Goal: Task Accomplishment & Management: Manage account settings

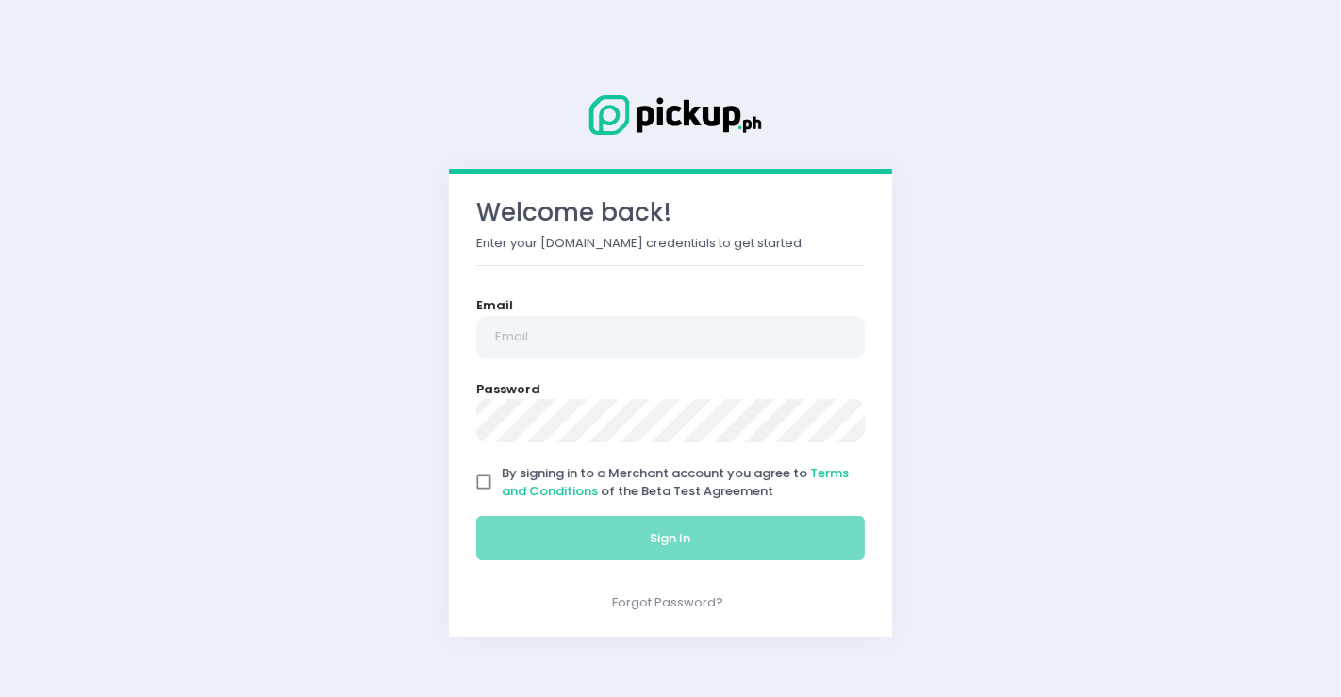
click at [475, 480] on input "By signing in to a Merchant account you agree to Terms and Conditions of the Be…" at bounding box center [484, 482] width 36 height 36
checkbox input "true"
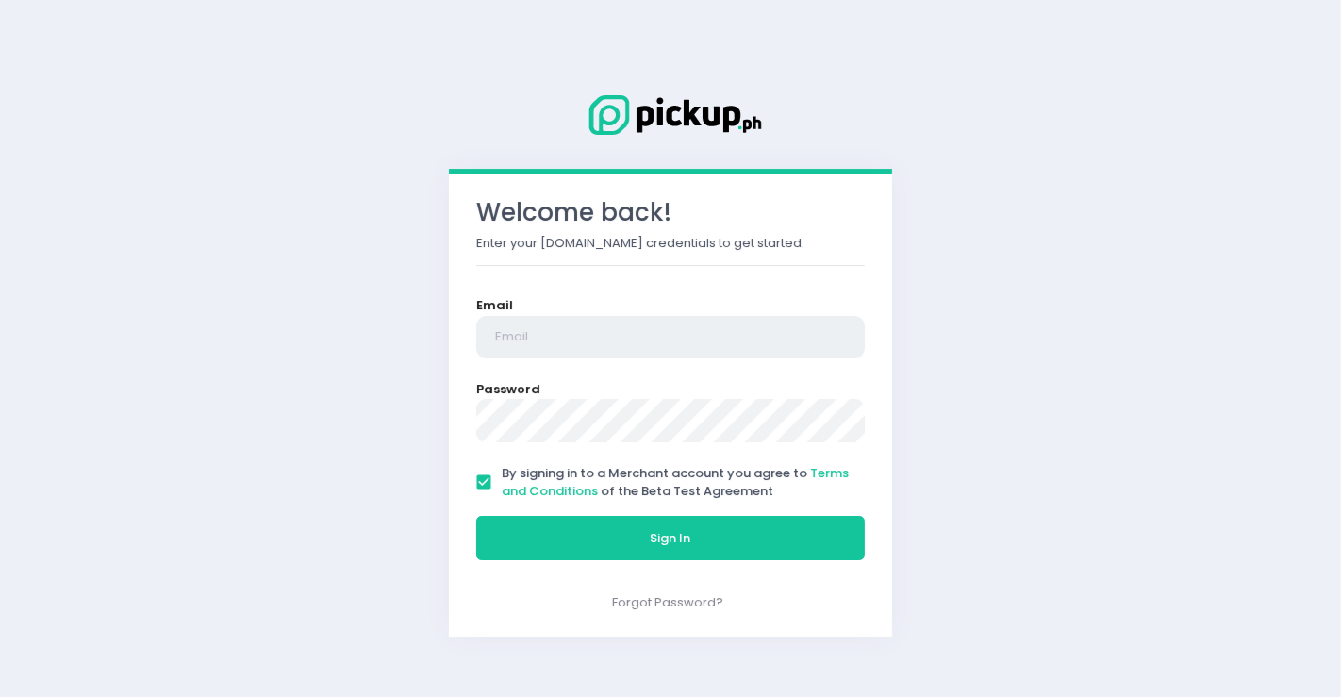
click at [529, 349] on input "email" at bounding box center [670, 337] width 389 height 43
type input "[DOMAIN_NAME][EMAIL_ADDRESS][DOMAIN_NAME]"
click at [476, 516] on button "Sign In" at bounding box center [670, 538] width 389 height 45
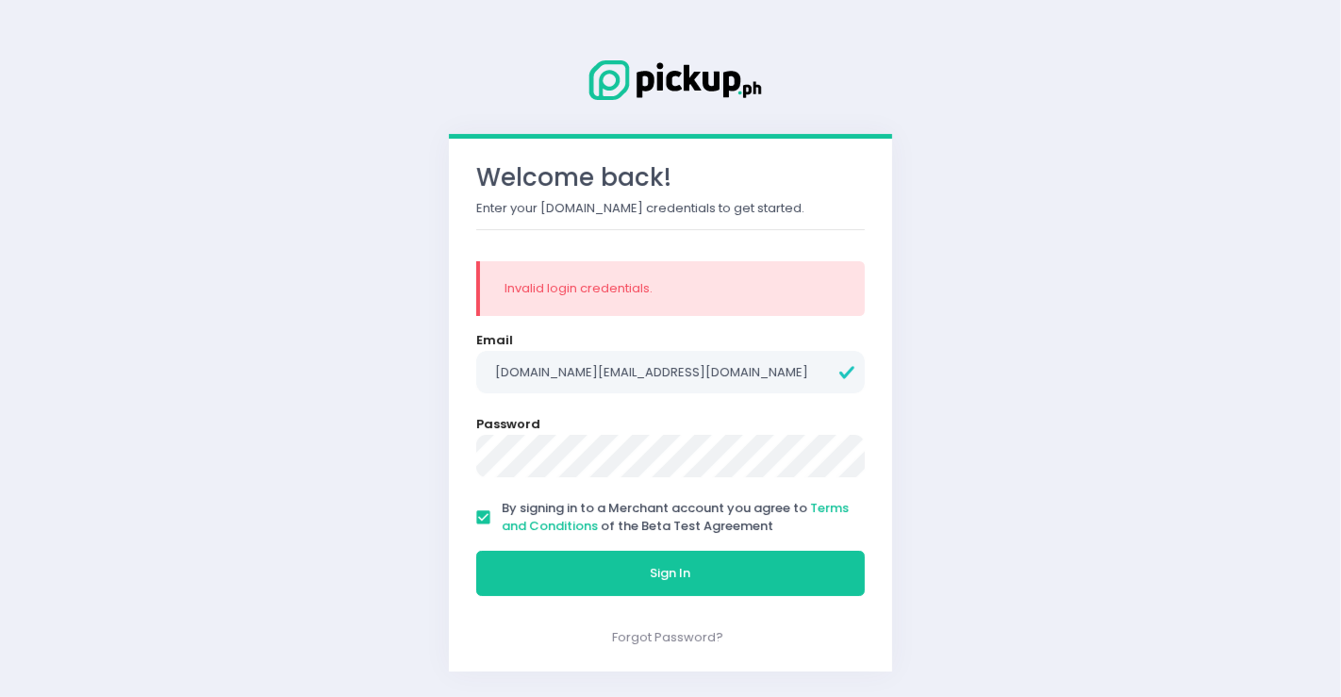
click at [424, 368] on div "Welcome back! Enter your [DOMAIN_NAME] credentials to get started. Invalid logi…" at bounding box center [670, 348] width 1341 height 697
click at [476, 551] on button "Sign In" at bounding box center [670, 573] width 389 height 45
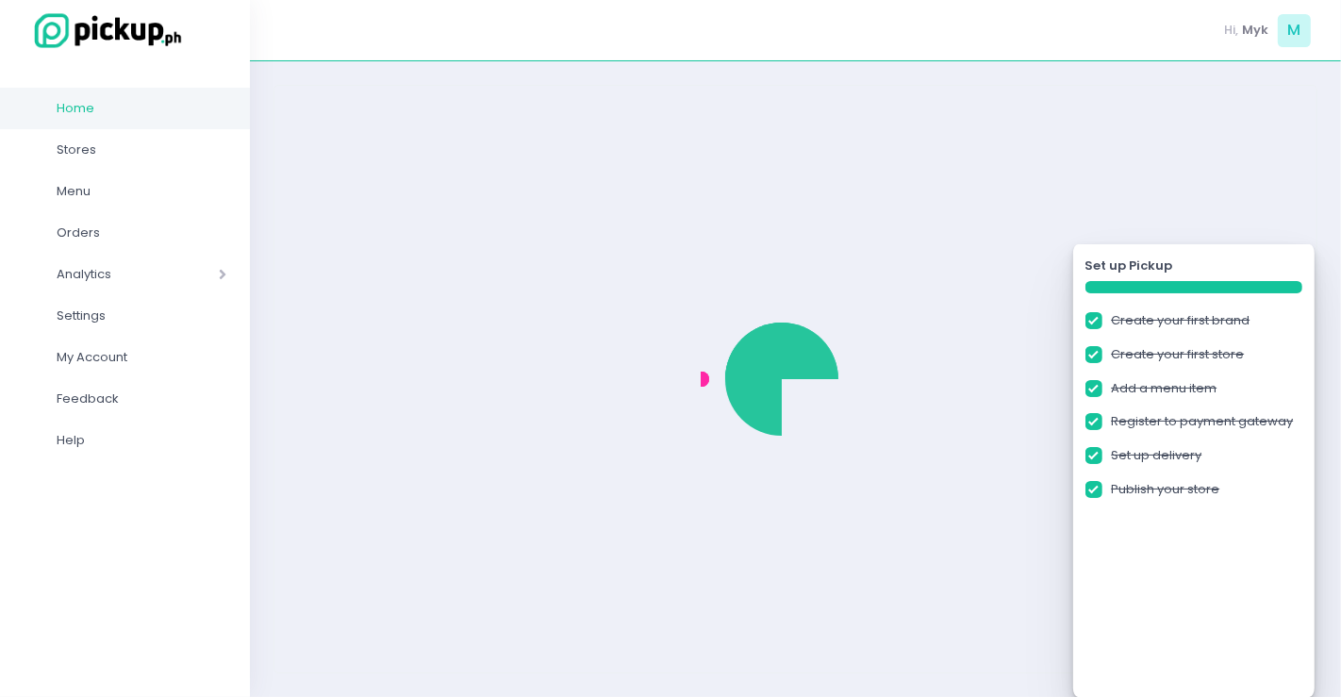
checkbox input "true"
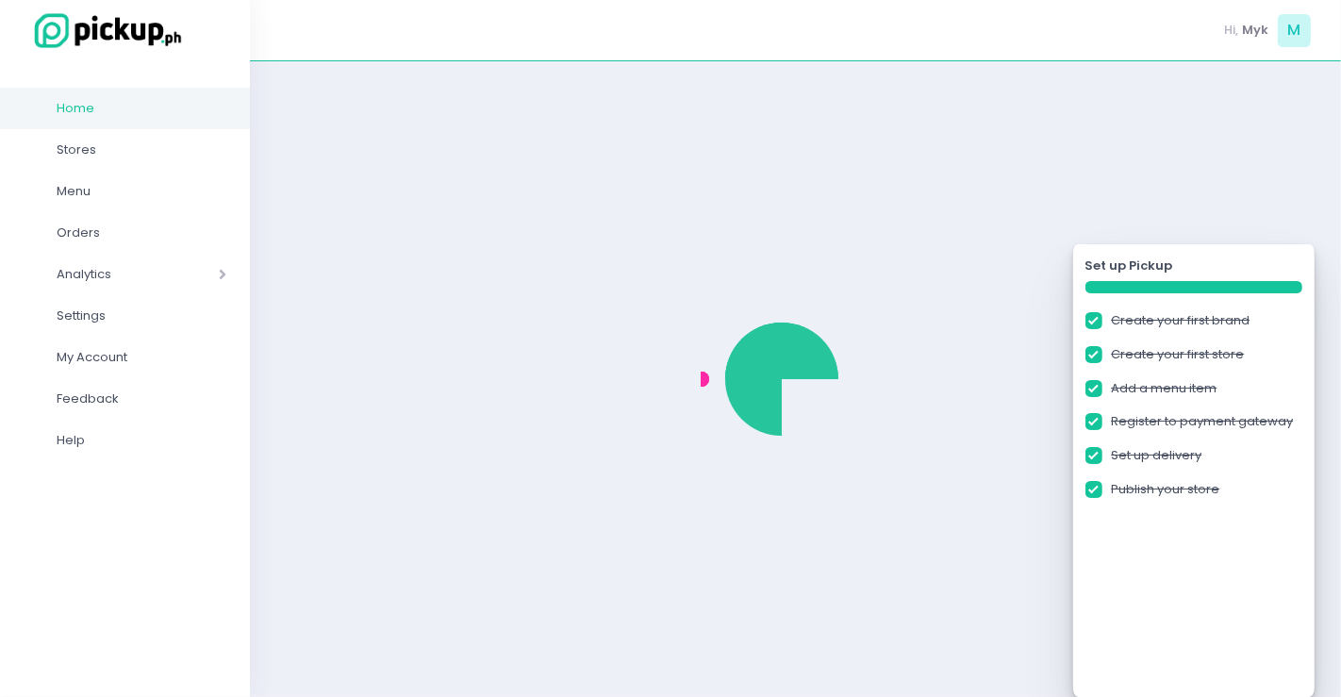
checkbox input "true"
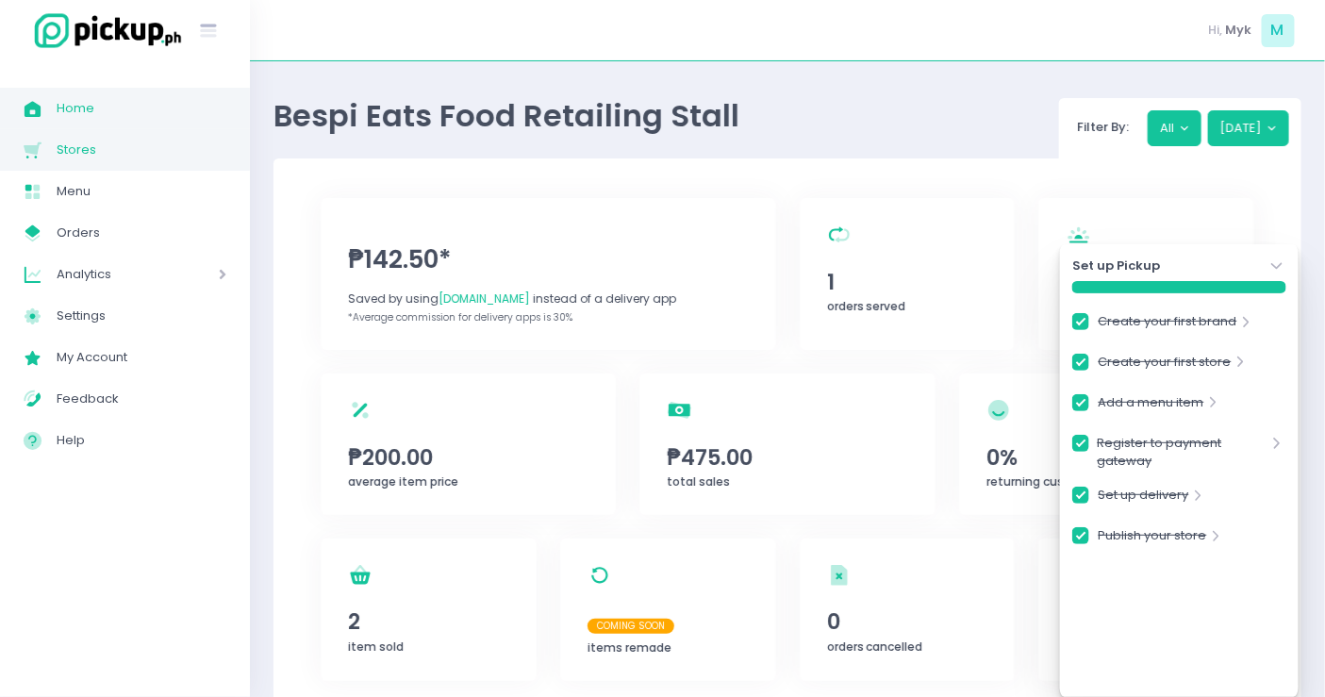
click at [76, 148] on span "Stores" at bounding box center [142, 150] width 170 height 25
checkbox input "true"
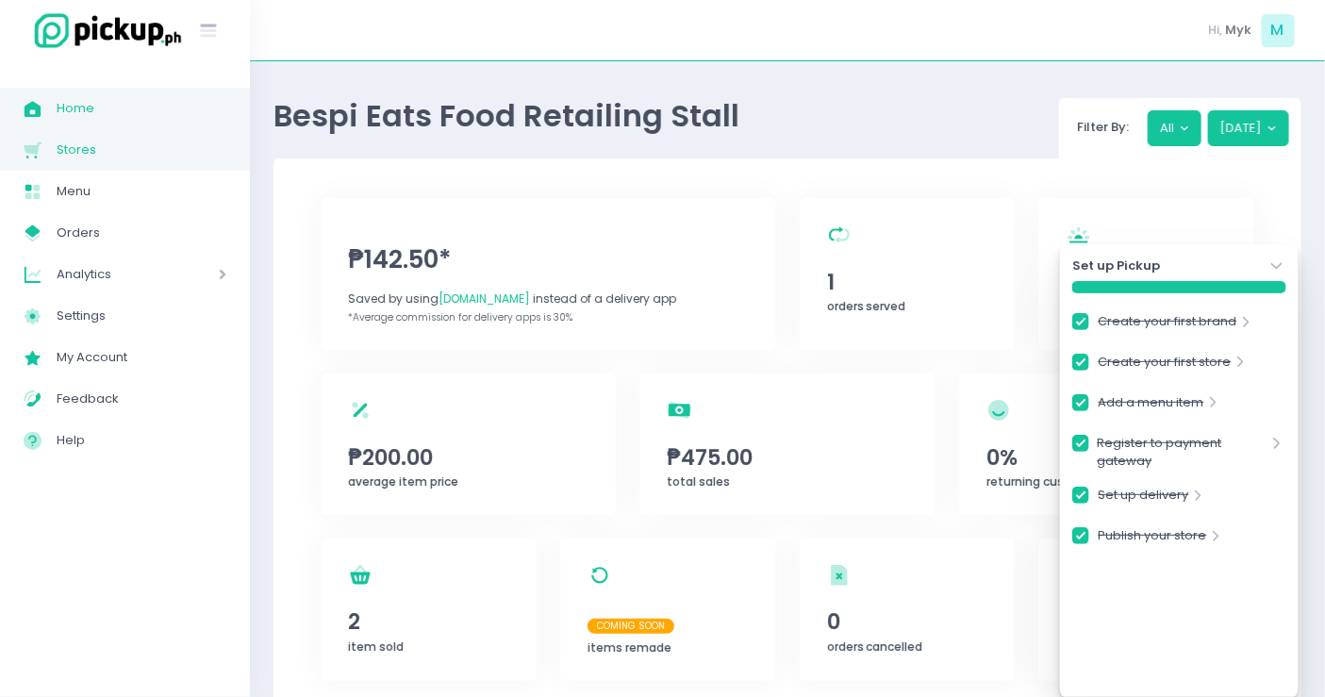
checkbox input "true"
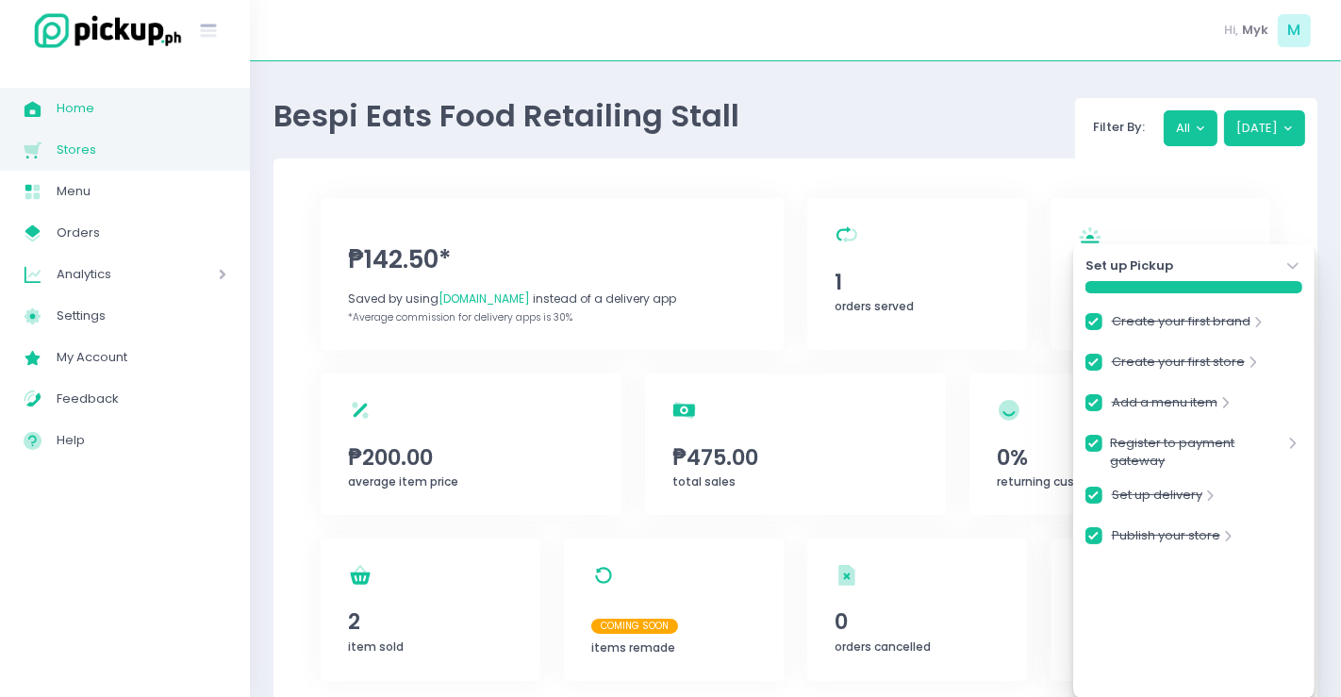
checkbox input "true"
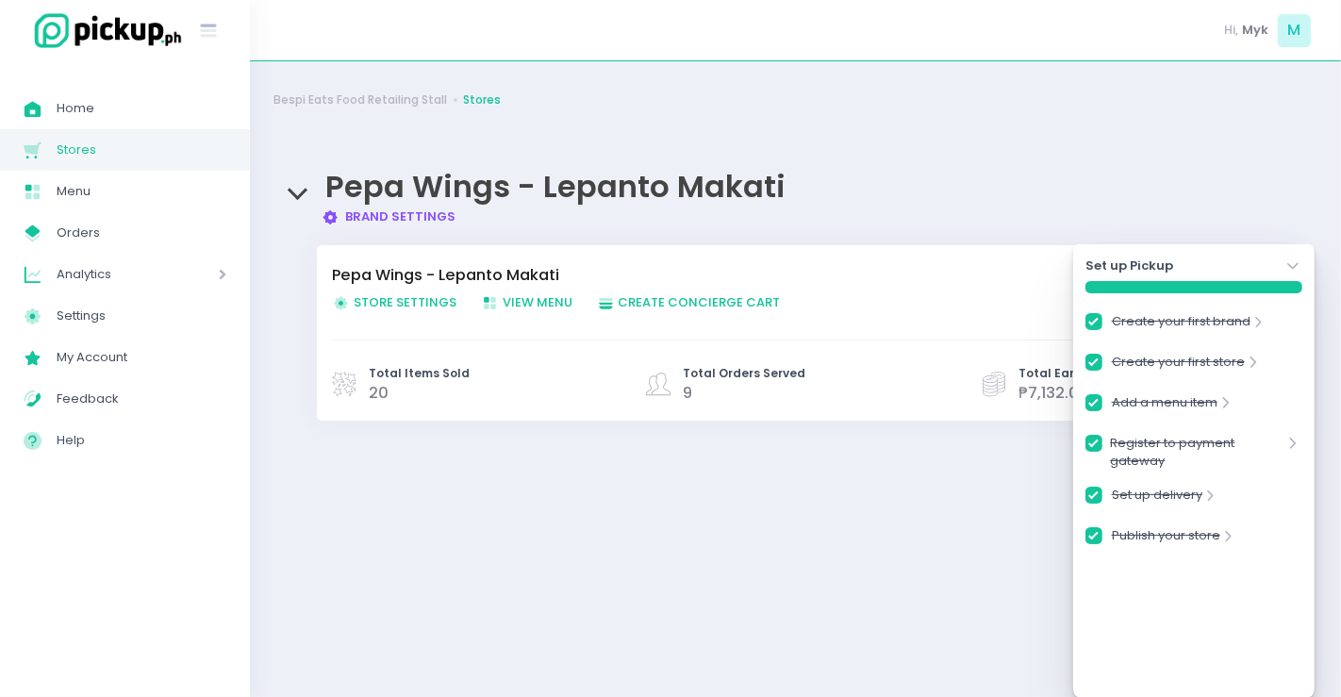
click at [419, 310] on link "Store Settings Created with Sketch. Store Settings" at bounding box center [406, 302] width 149 height 19
checkbox input "true"
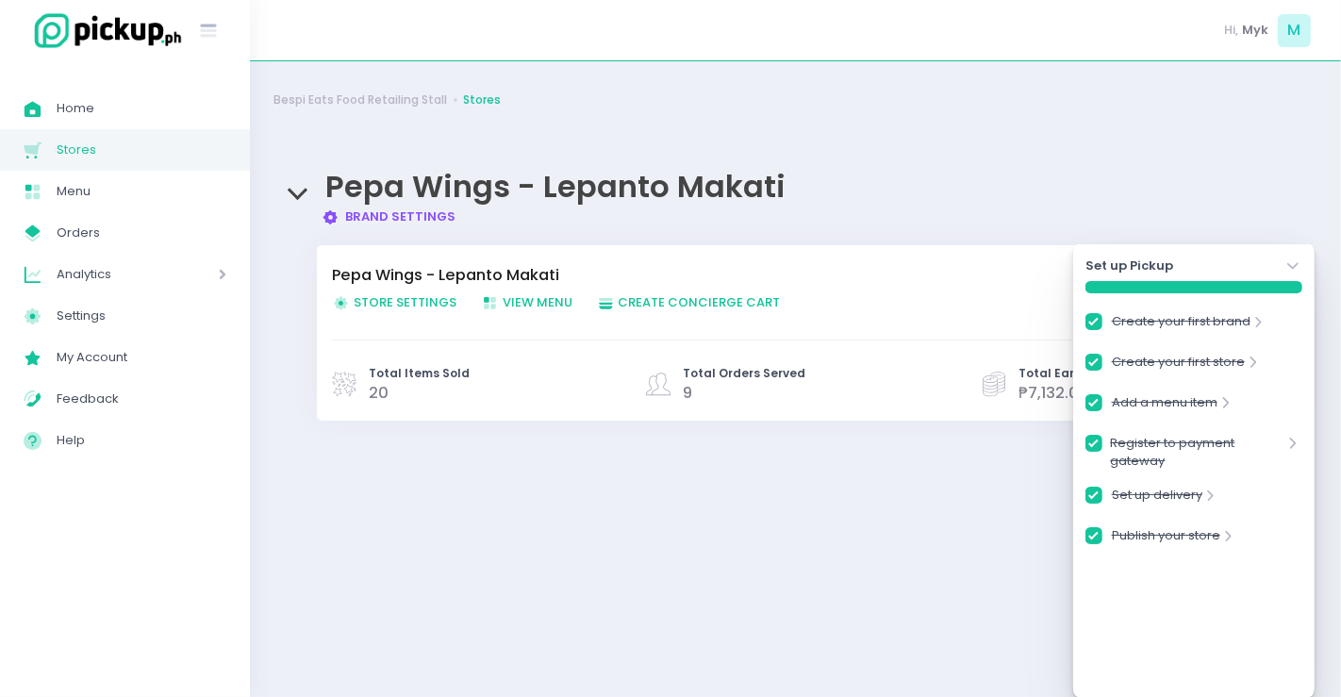
checkbox input "true"
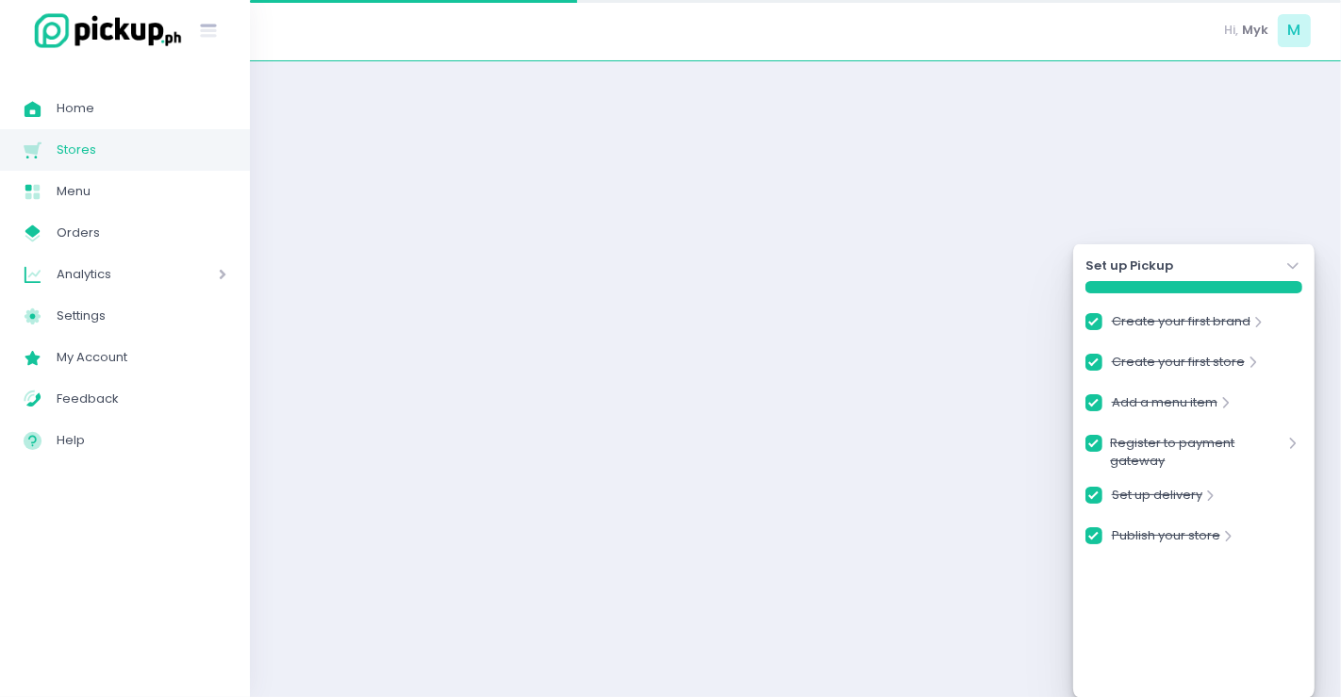
checkbox input "true"
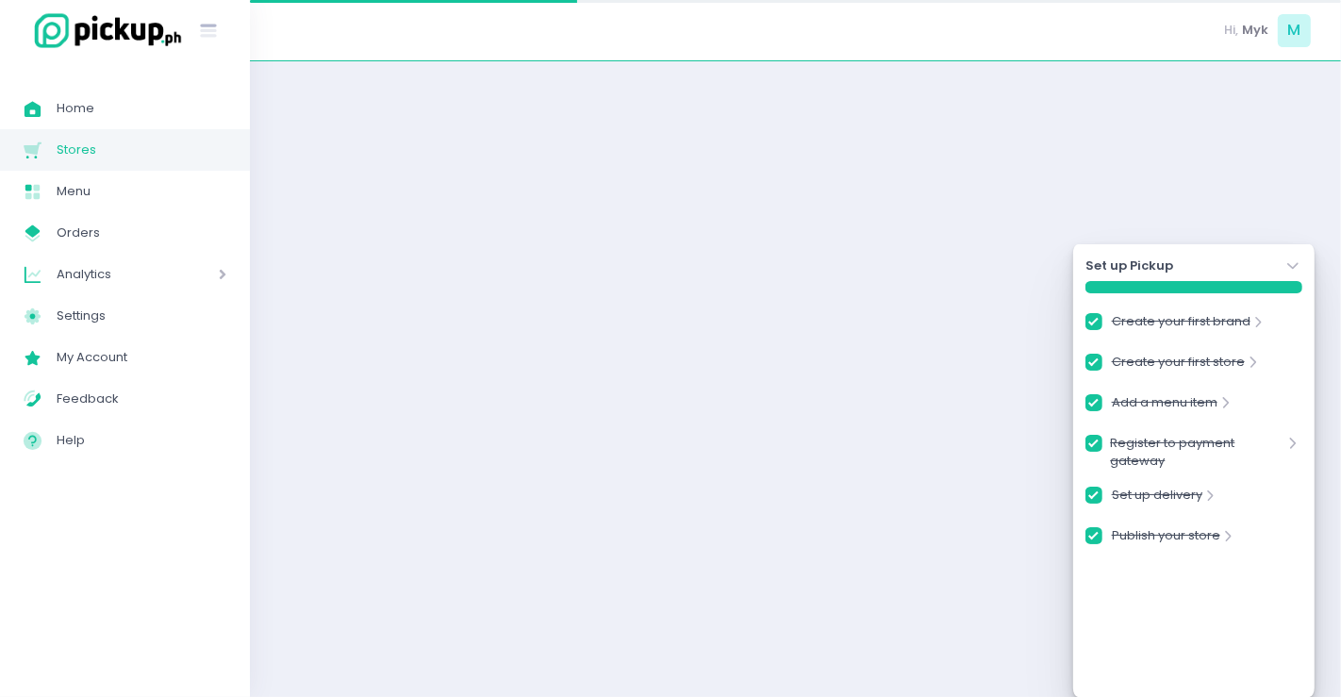
checkbox input "true"
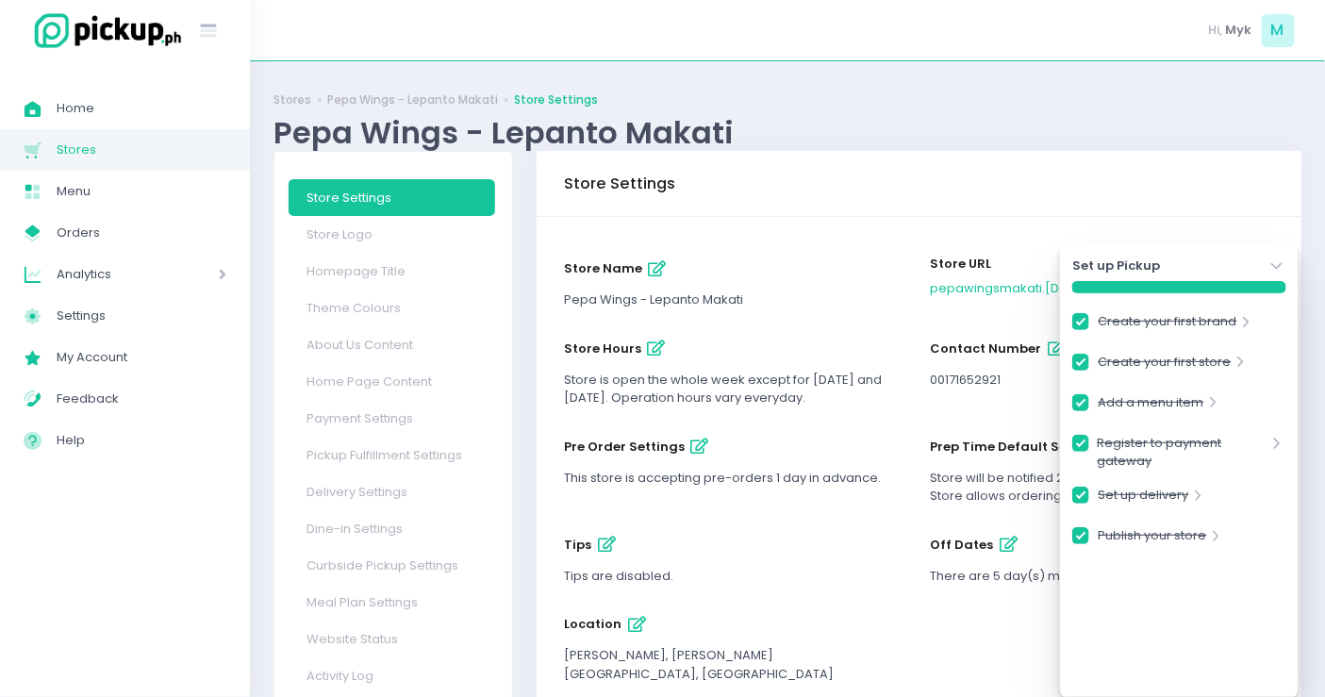
scroll to position [121, 0]
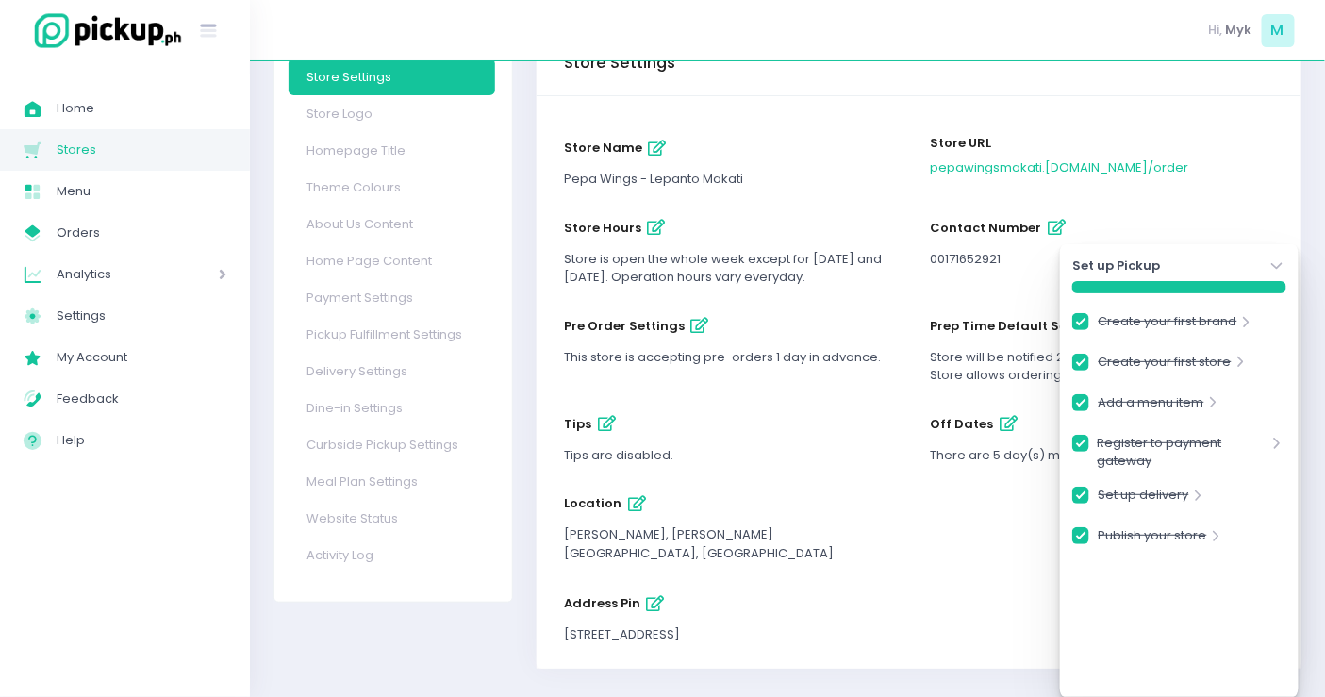
click at [655, 596] on icon "button" at bounding box center [656, 604] width 18 height 16
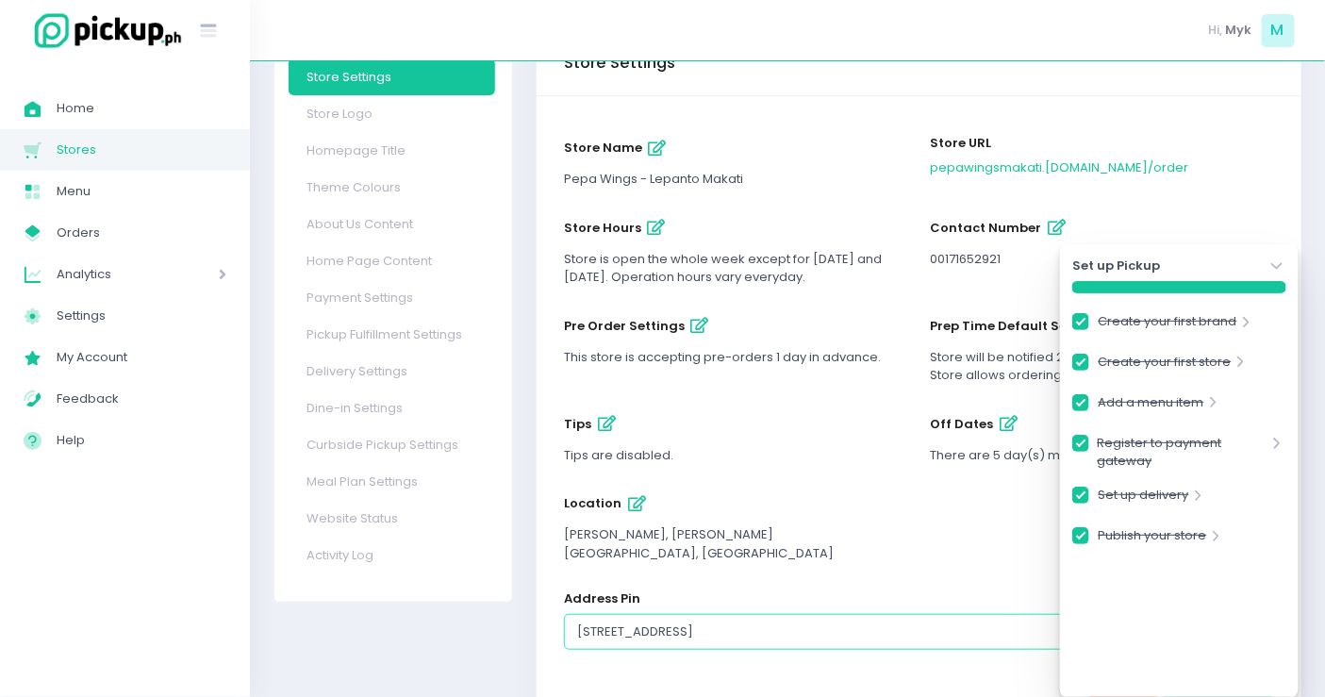
click at [654, 614] on input "[STREET_ADDRESS]" at bounding box center [919, 632] width 710 height 36
click at [1273, 265] on icon at bounding box center [1276, 266] width 10 height 7
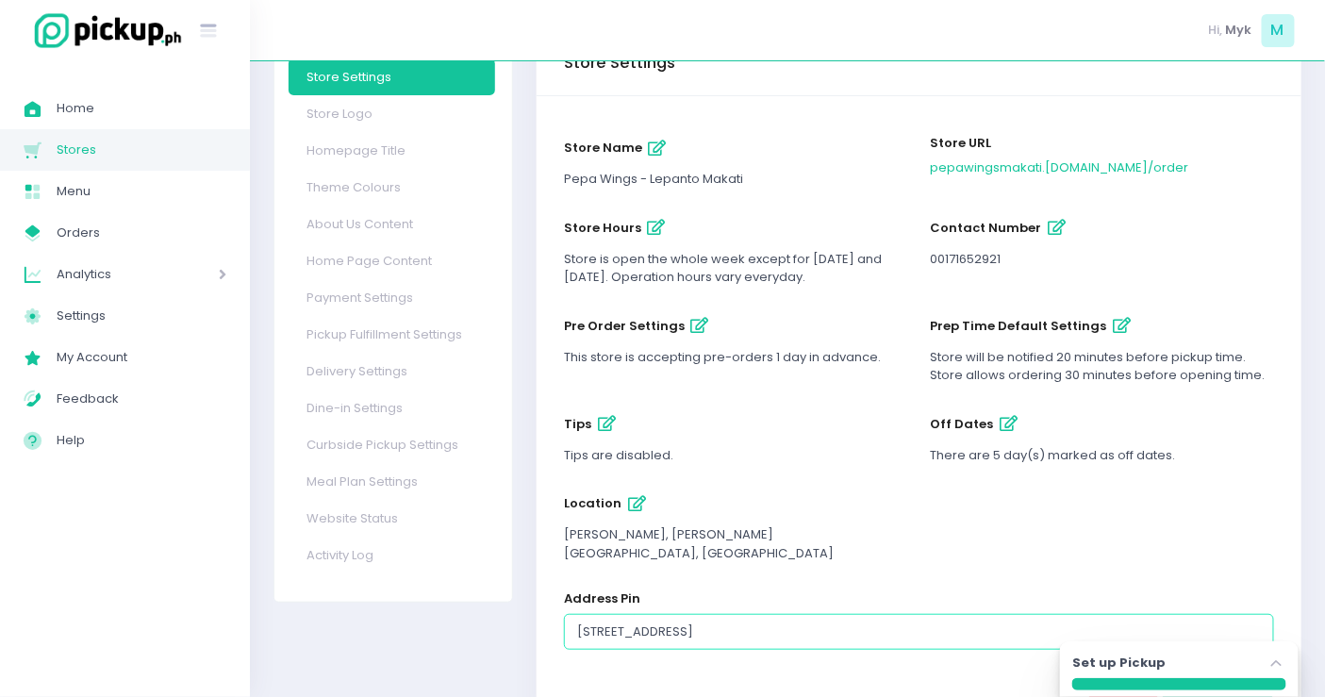
click at [867, 619] on input "[STREET_ADDRESS]" at bounding box center [919, 632] width 710 height 36
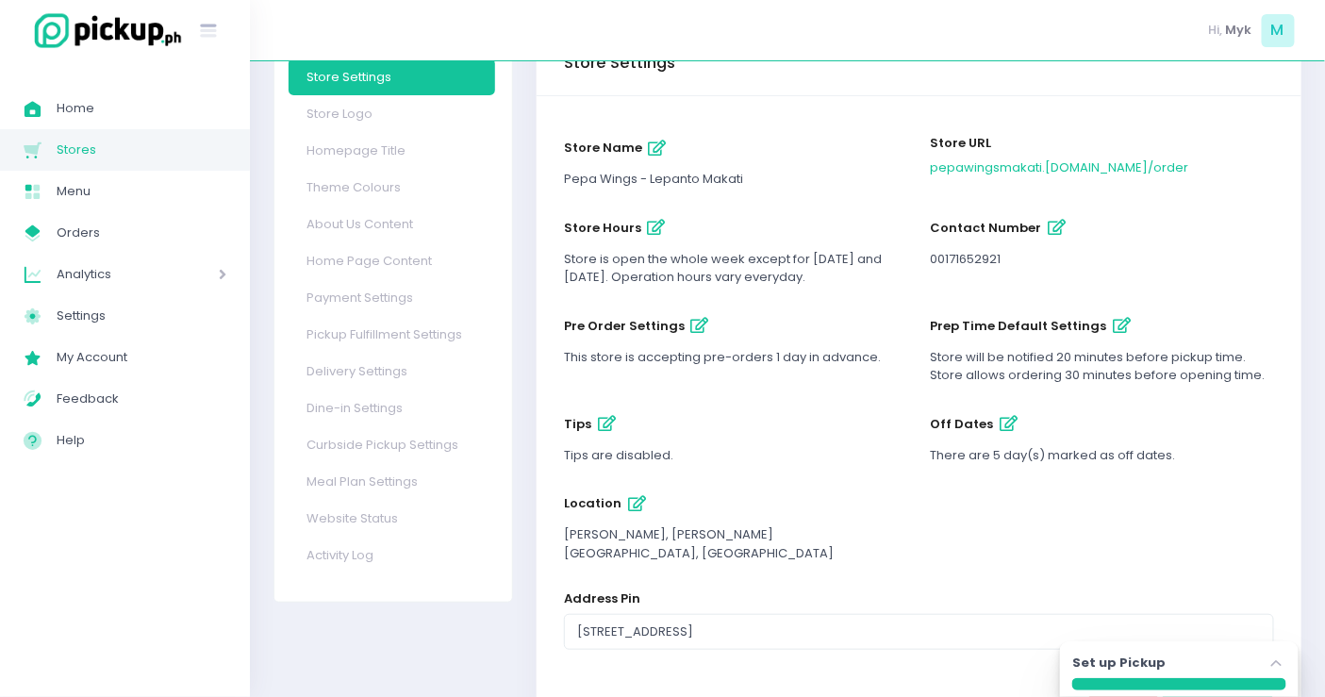
click at [720, 574] on div "Address Pin" at bounding box center [919, 594] width 710 height 40
click at [631, 507] on icon "button" at bounding box center [637, 504] width 18 height 16
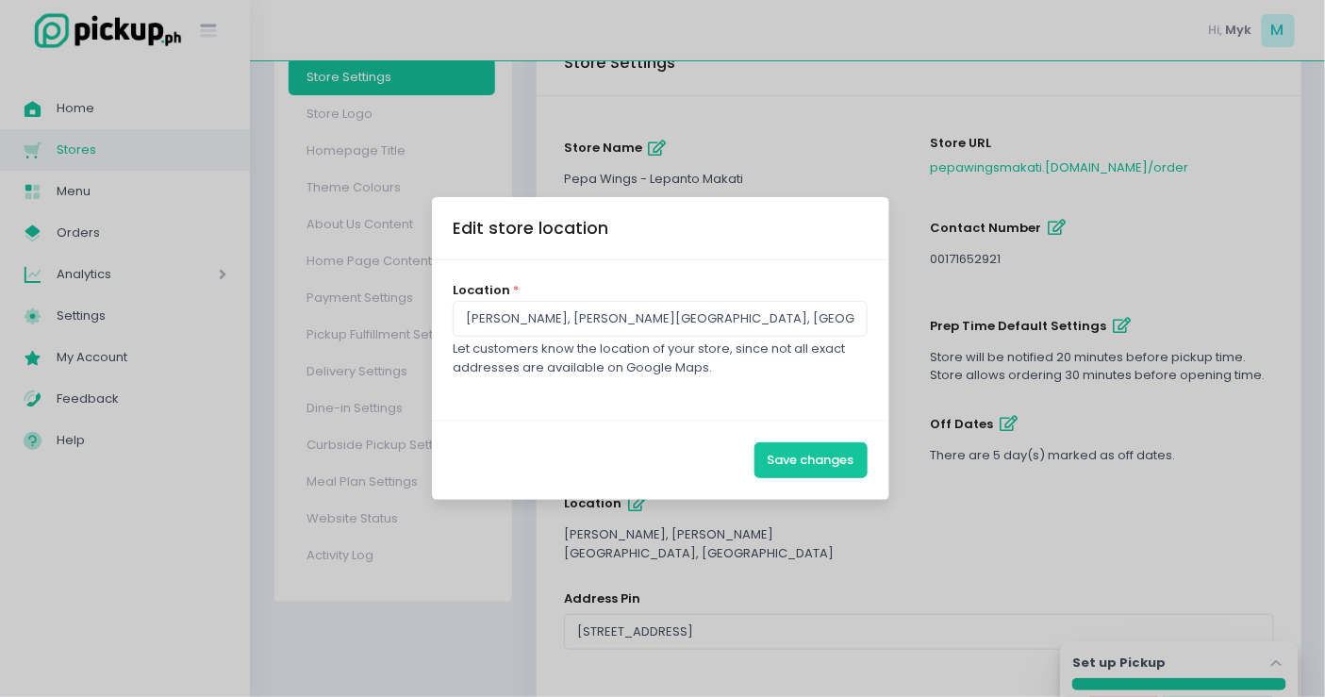
click at [743, 299] on div "Location * [PERSON_NAME], [PERSON_NAME][GEOGRAPHIC_DATA], [GEOGRAPHIC_DATA] Let…" at bounding box center [660, 328] width 415 height 95
click at [743, 298] on div "Location * [PERSON_NAME], [PERSON_NAME][GEOGRAPHIC_DATA], [GEOGRAPHIC_DATA] Let…" at bounding box center [660, 328] width 415 height 95
click at [743, 305] on input "[PERSON_NAME], [PERSON_NAME][GEOGRAPHIC_DATA], [GEOGRAPHIC_DATA]" at bounding box center [660, 319] width 415 height 36
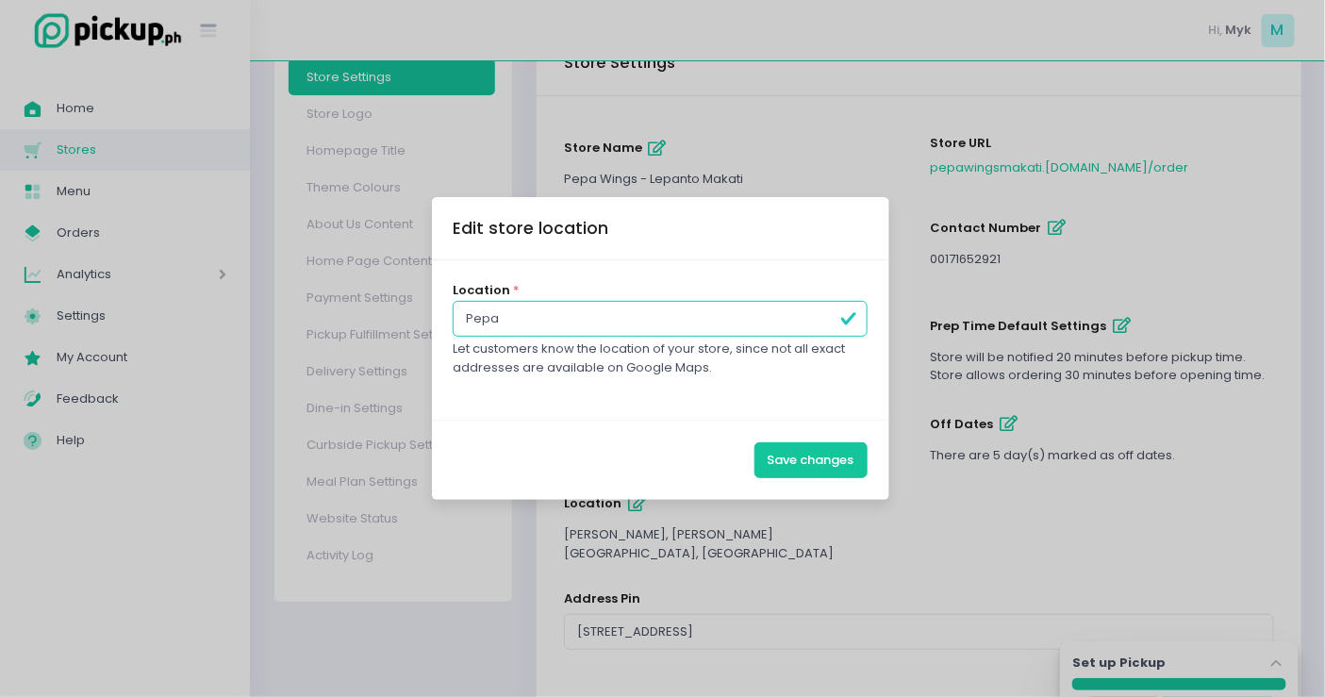
type input "Pepa Wings - Lepanto Makati"
click at [779, 408] on div "Location * Pepa Wings - Lepanto Makati Let customers know the location of your …" at bounding box center [660, 339] width 457 height 159
click at [728, 301] on input "Pepa Wings - Lepanto Makati" at bounding box center [660, 319] width 415 height 36
click at [580, 318] on input "Pepa Wings - Lepanto Makati" at bounding box center [660, 319] width 415 height 36
drag, startPoint x: 673, startPoint y: 312, endPoint x: 281, endPoint y: 290, distance: 393.0
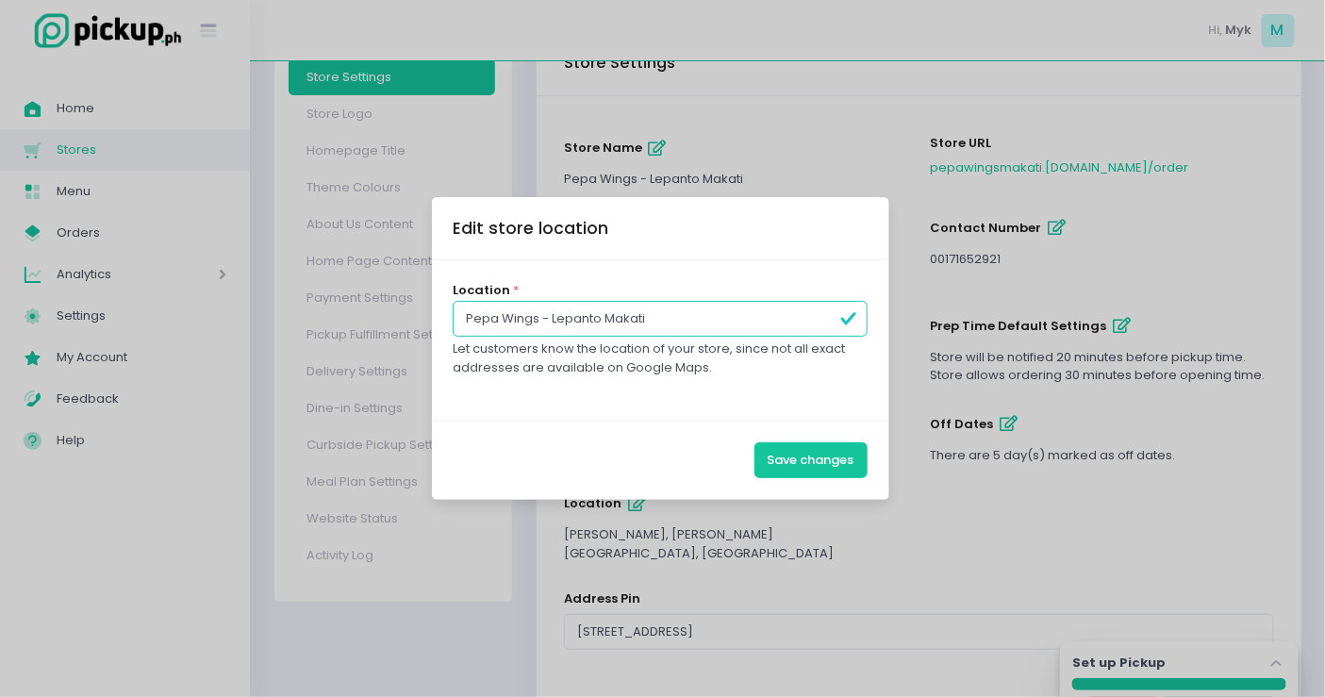
click at [283, 290] on div "Edit store location Location * Pepa Wings - Lepanto Makati Let customers know t…" at bounding box center [662, 348] width 1325 height 697
click at [280, 289] on div "Edit store location Location * Pepa Wings - Lepanto Makati Let customers know t…" at bounding box center [662, 348] width 1325 height 697
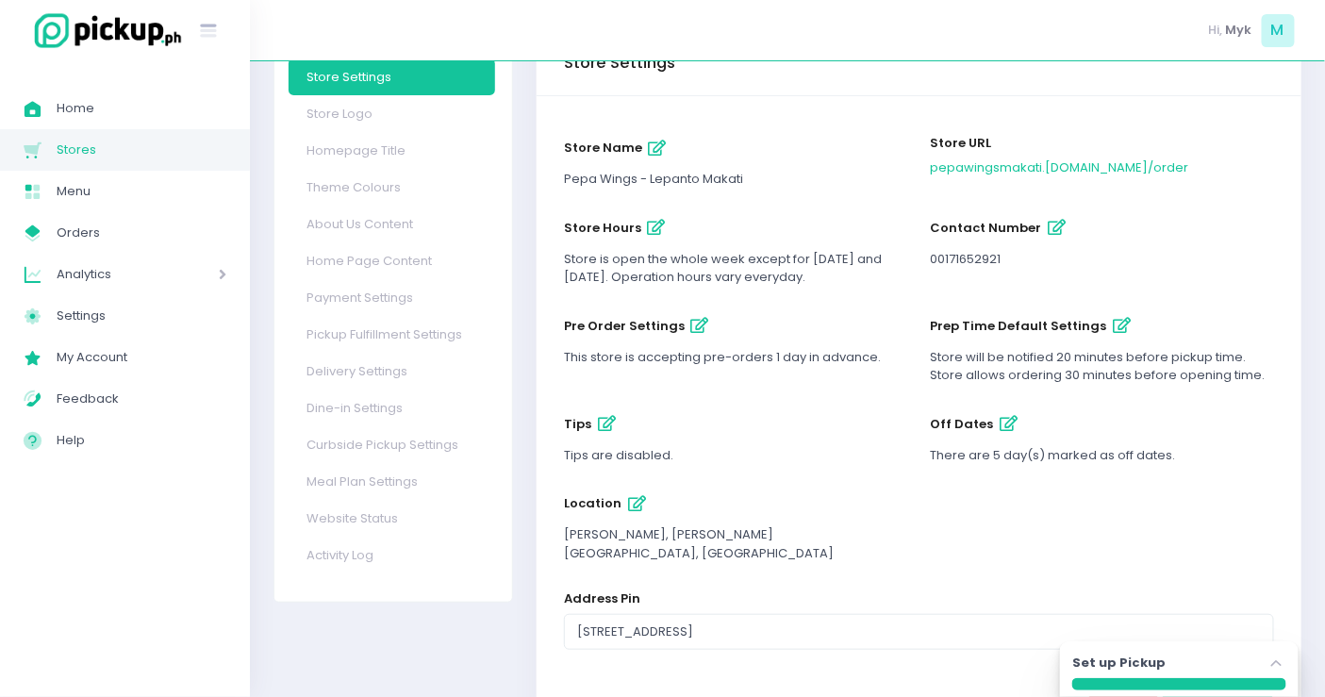
click at [632, 494] on button "location" at bounding box center [636, 503] width 31 height 31
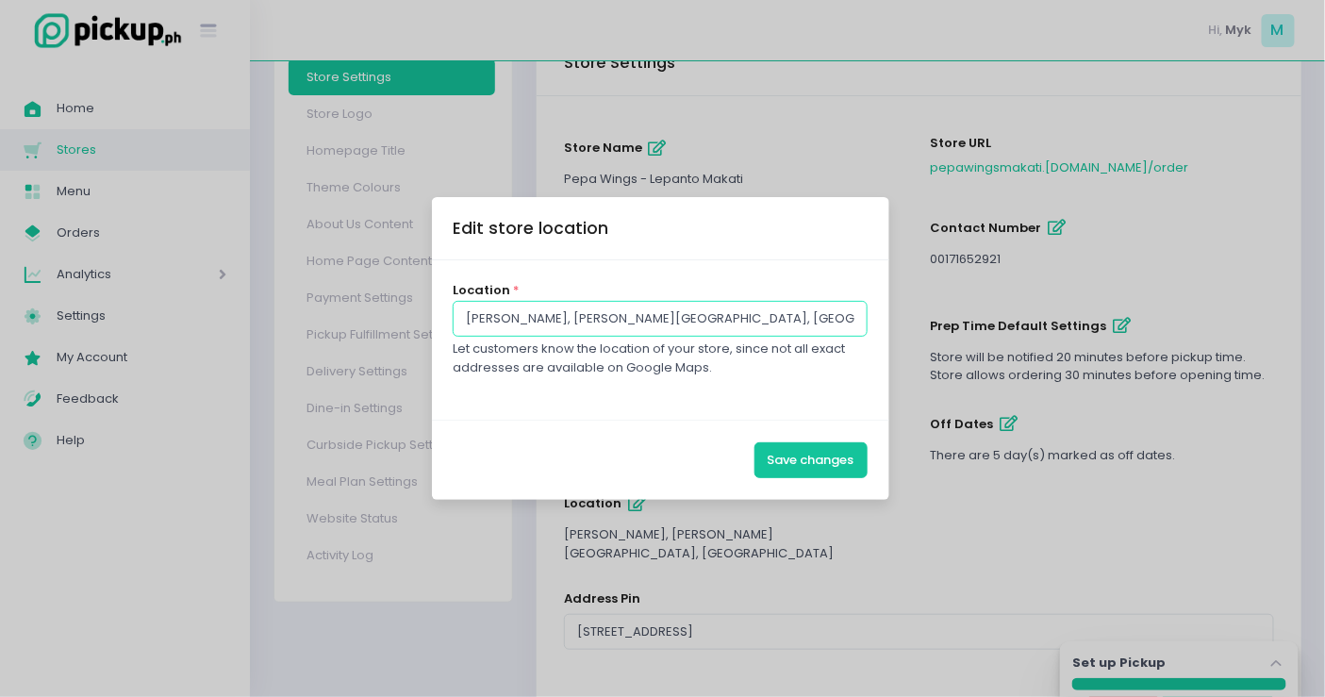
drag, startPoint x: 731, startPoint y: 321, endPoint x: 644, endPoint y: 311, distance: 87.3
click at [704, 315] on input "[PERSON_NAME], [PERSON_NAME][GEOGRAPHIC_DATA], [GEOGRAPHIC_DATA]" at bounding box center [660, 319] width 415 height 36
drag, startPoint x: 589, startPoint y: 308, endPoint x: 437, endPoint y: 292, distance: 153.6
click at [440, 293] on div "Location * [PERSON_NAME], [PERSON_NAME][GEOGRAPHIC_DATA], [GEOGRAPHIC_DATA] Let…" at bounding box center [660, 339] width 457 height 159
drag, startPoint x: 421, startPoint y: 290, endPoint x: 389, endPoint y: 284, distance: 31.8
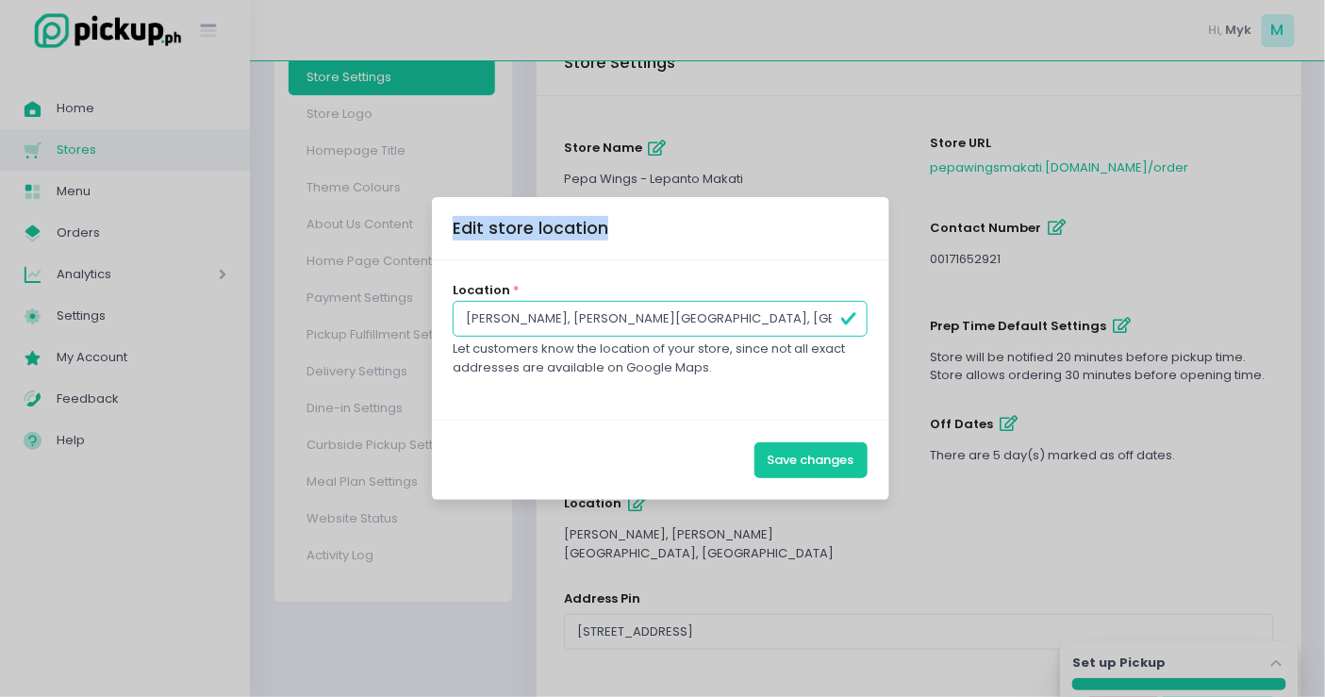
click at [389, 284] on div "Edit store location Location * [PERSON_NAME], [PERSON_NAME][GEOGRAPHIC_DATA], […" at bounding box center [662, 348] width 1325 height 697
click at [707, 323] on input "[PERSON_NAME], [PERSON_NAME][GEOGRAPHIC_DATA], [GEOGRAPHIC_DATA]" at bounding box center [660, 319] width 415 height 36
drag, startPoint x: 741, startPoint y: 328, endPoint x: 359, endPoint y: 290, distance: 383.8
click at [359, 290] on div "Edit store location Location * [PERSON_NAME], [PERSON_NAME][GEOGRAPHIC_DATA], […" at bounding box center [662, 348] width 1325 height 697
click at [555, 333] on input "[PERSON_NAME], [PERSON_NAME][GEOGRAPHIC_DATA], [GEOGRAPHIC_DATA]" at bounding box center [660, 319] width 415 height 36
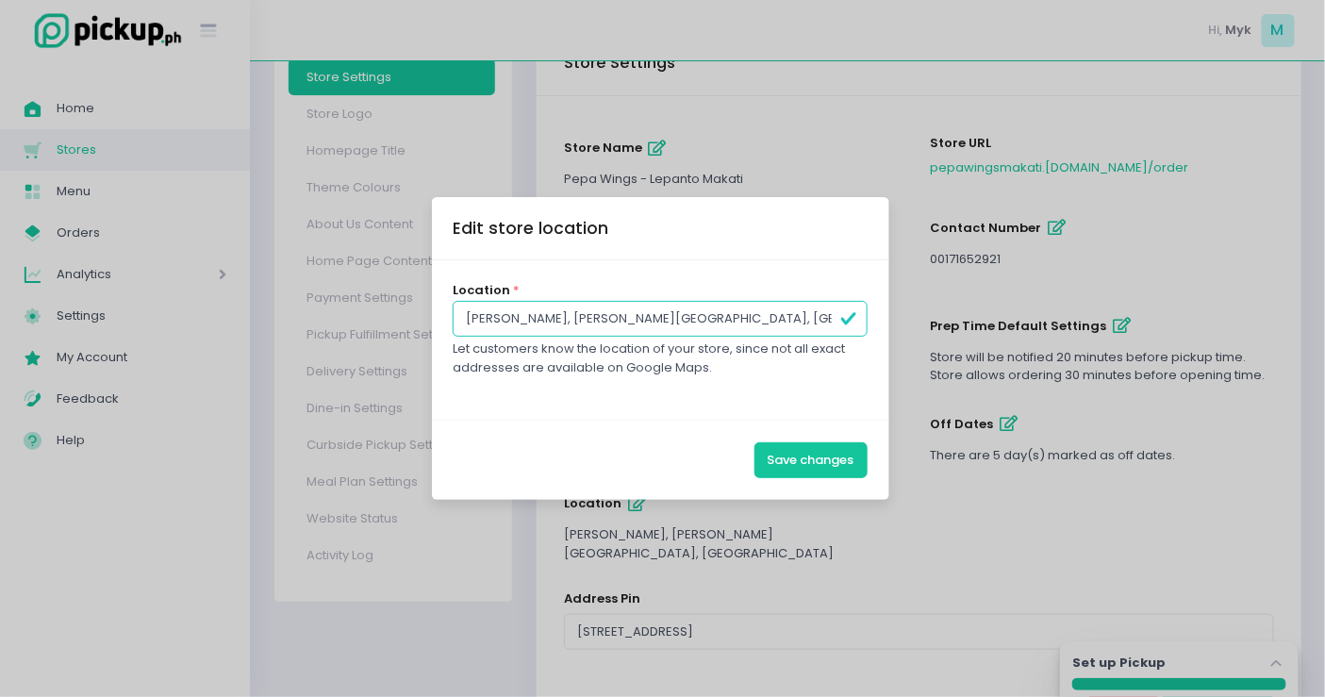
click at [543, 322] on input "[PERSON_NAME], [PERSON_NAME][GEOGRAPHIC_DATA], [GEOGRAPHIC_DATA]" at bounding box center [660, 319] width 415 height 36
type input "[PERSON_NAME][STREET_ADDRESS][PERSON_NAME][PERSON_NAME]"
click at [826, 448] on button "Save changes" at bounding box center [810, 460] width 113 height 36
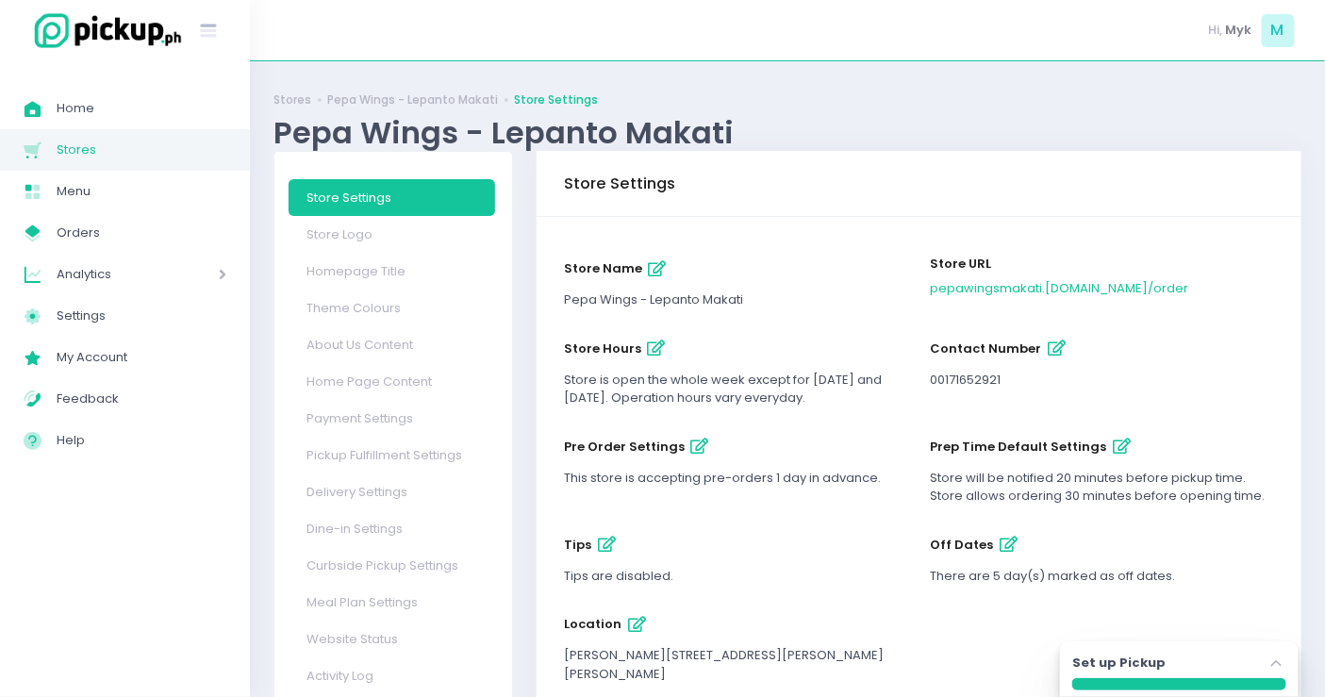
scroll to position [139, 0]
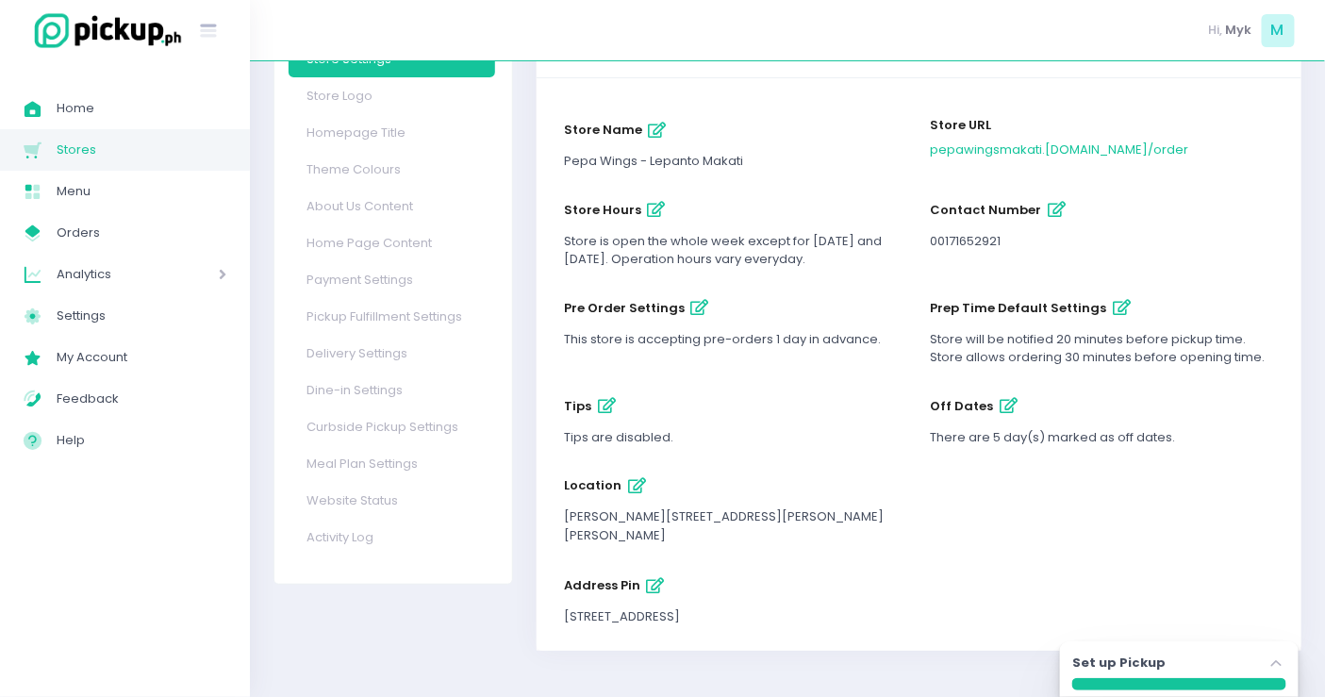
click at [651, 587] on icon "button" at bounding box center [656, 586] width 18 height 16
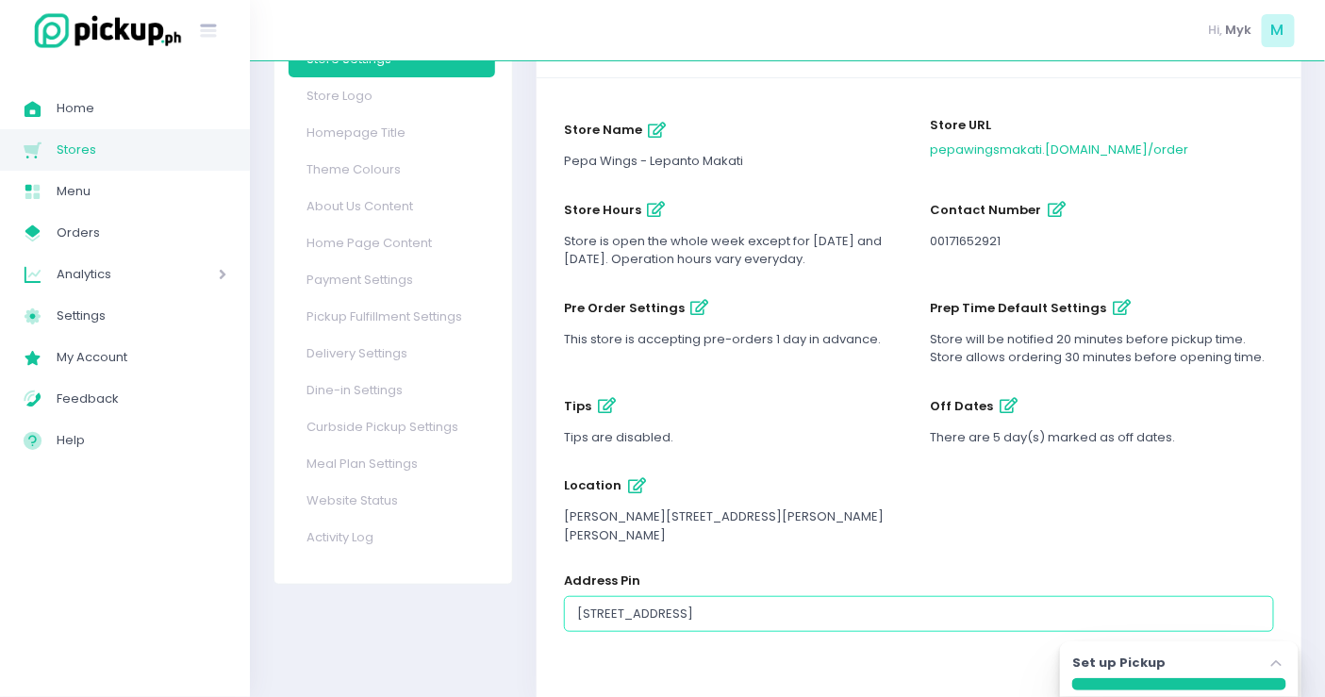
click at [952, 605] on input "[STREET_ADDRESS]" at bounding box center [919, 614] width 710 height 36
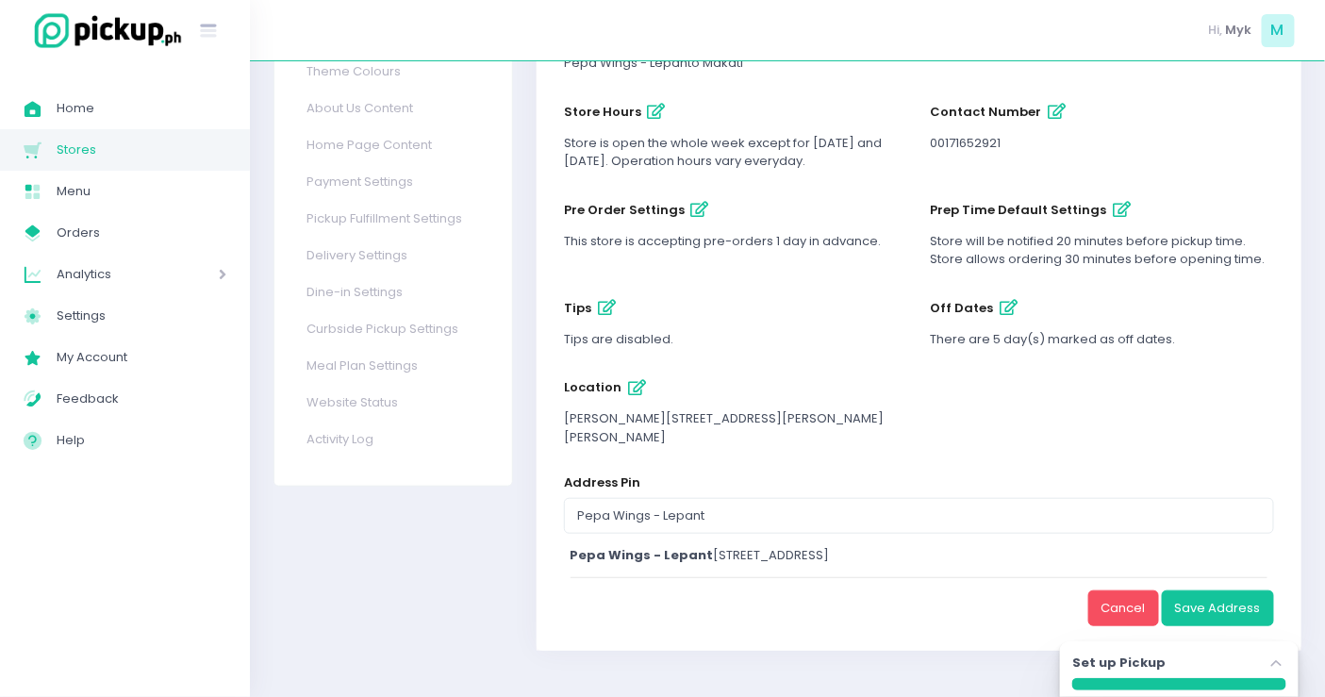
click at [803, 559] on div "Pepa Wings - Lepant o Makati, [STREET_ADDRESS]" at bounding box center [920, 555] width 698 height 19
type input "Pepa Wings - [STREET_ADDRESS]"
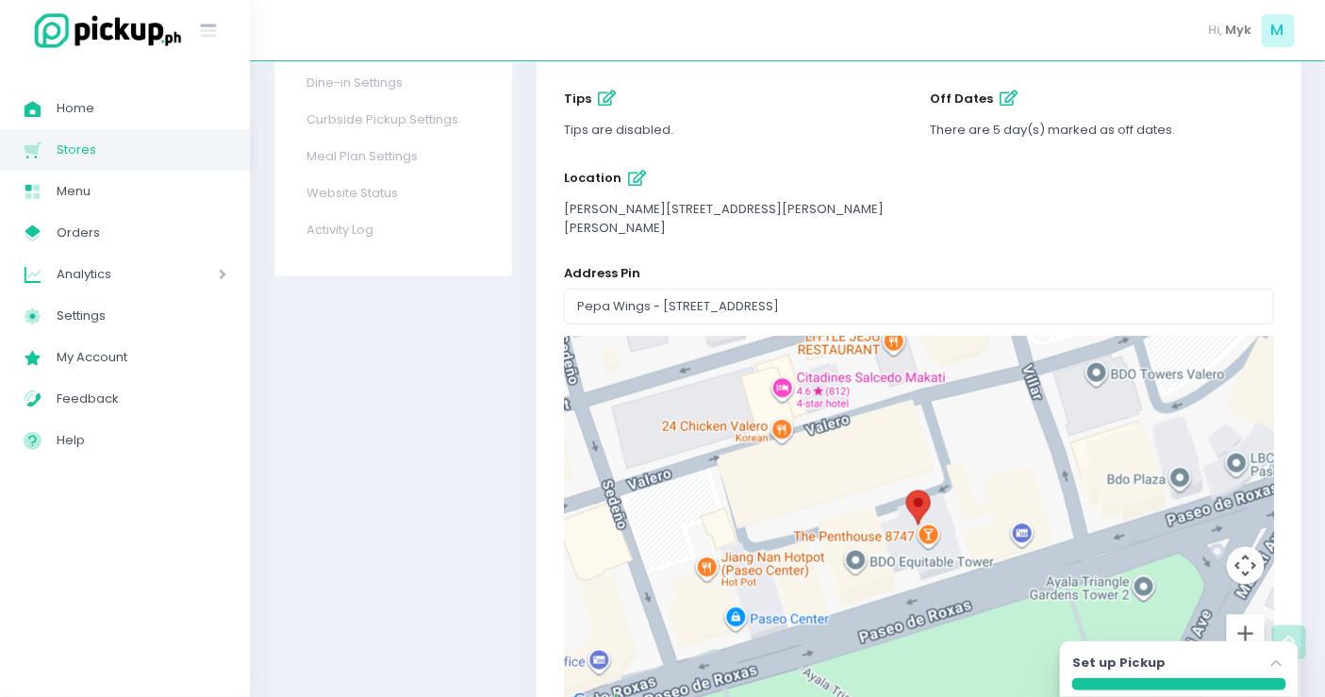
scroll to position [571, 0]
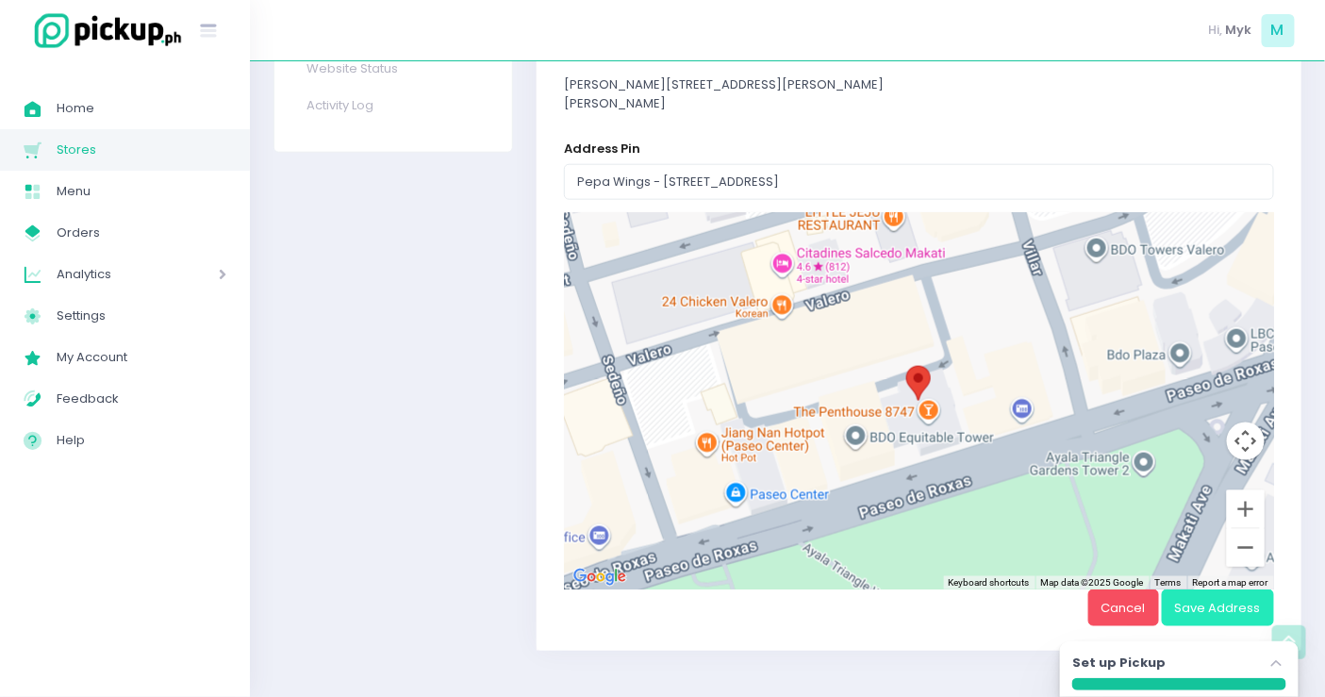
click at [1262, 596] on button "Save Address" at bounding box center [1218, 607] width 112 height 36
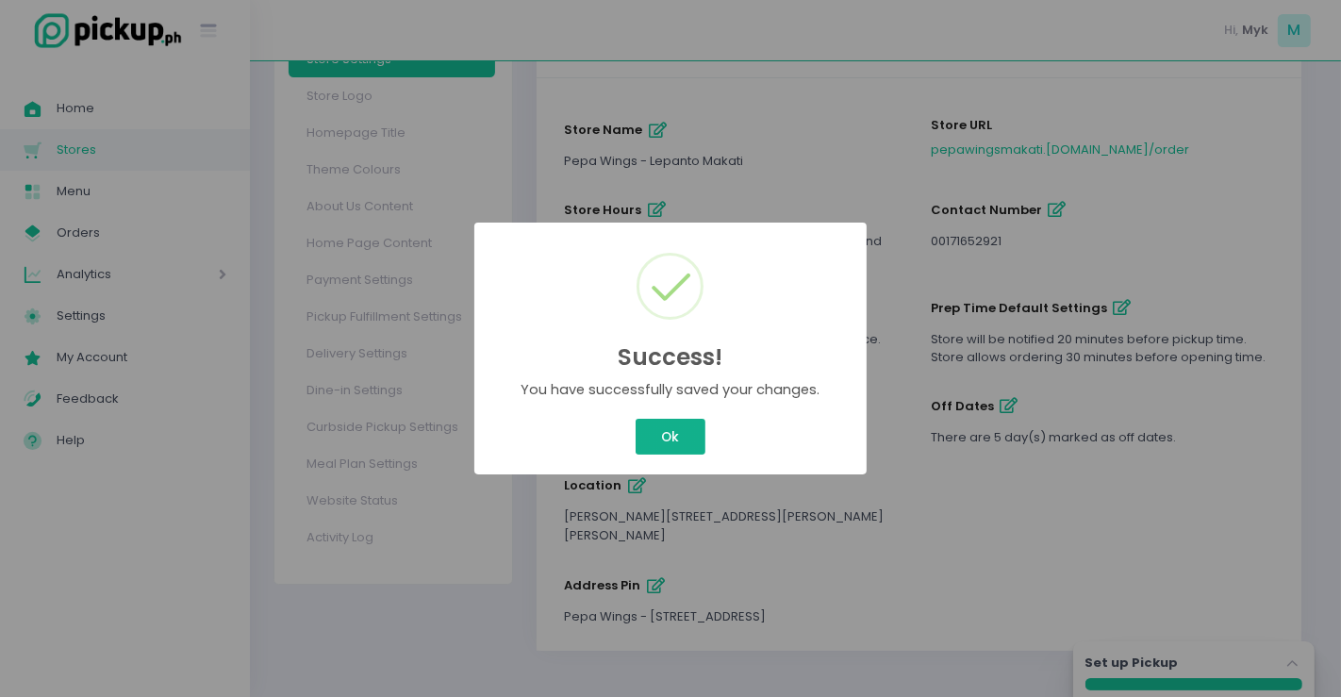
click at [686, 439] on button "Ok" at bounding box center [671, 437] width 70 height 36
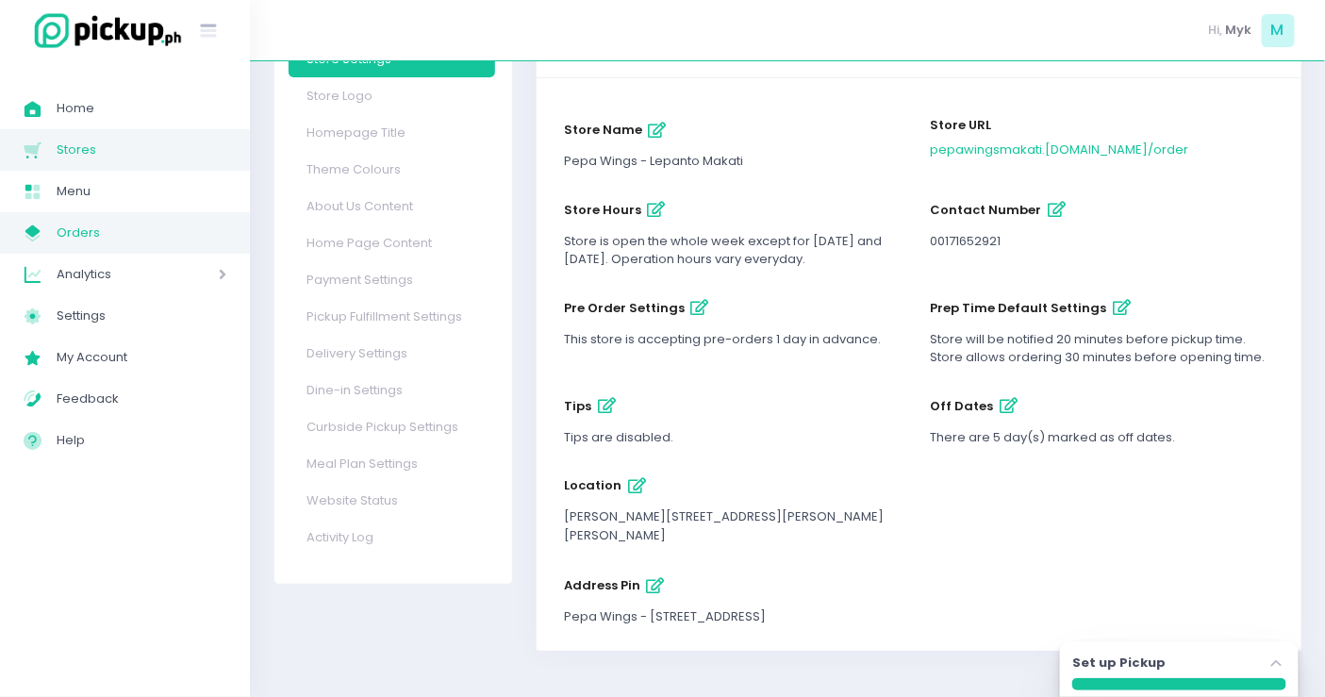
click at [76, 216] on link "My Store Created with Sketch. Orders" at bounding box center [125, 232] width 250 height 41
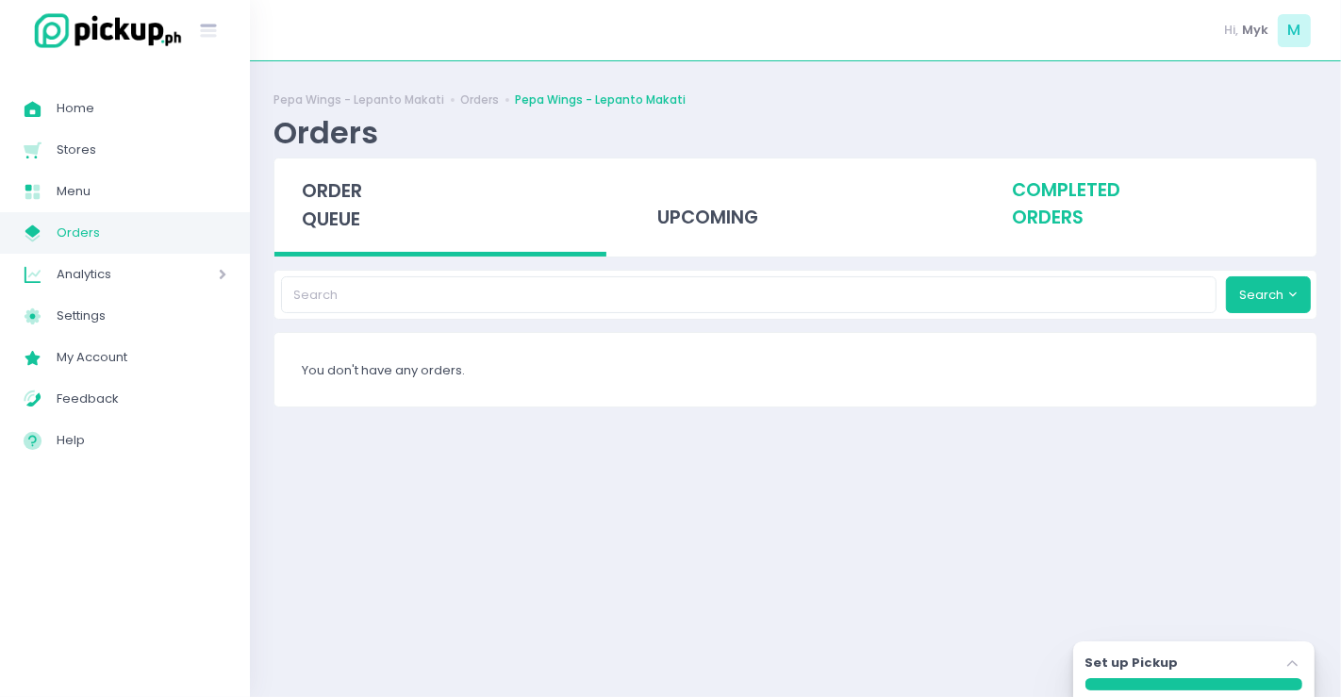
click at [1067, 195] on div "completed orders" at bounding box center [1151, 204] width 332 height 92
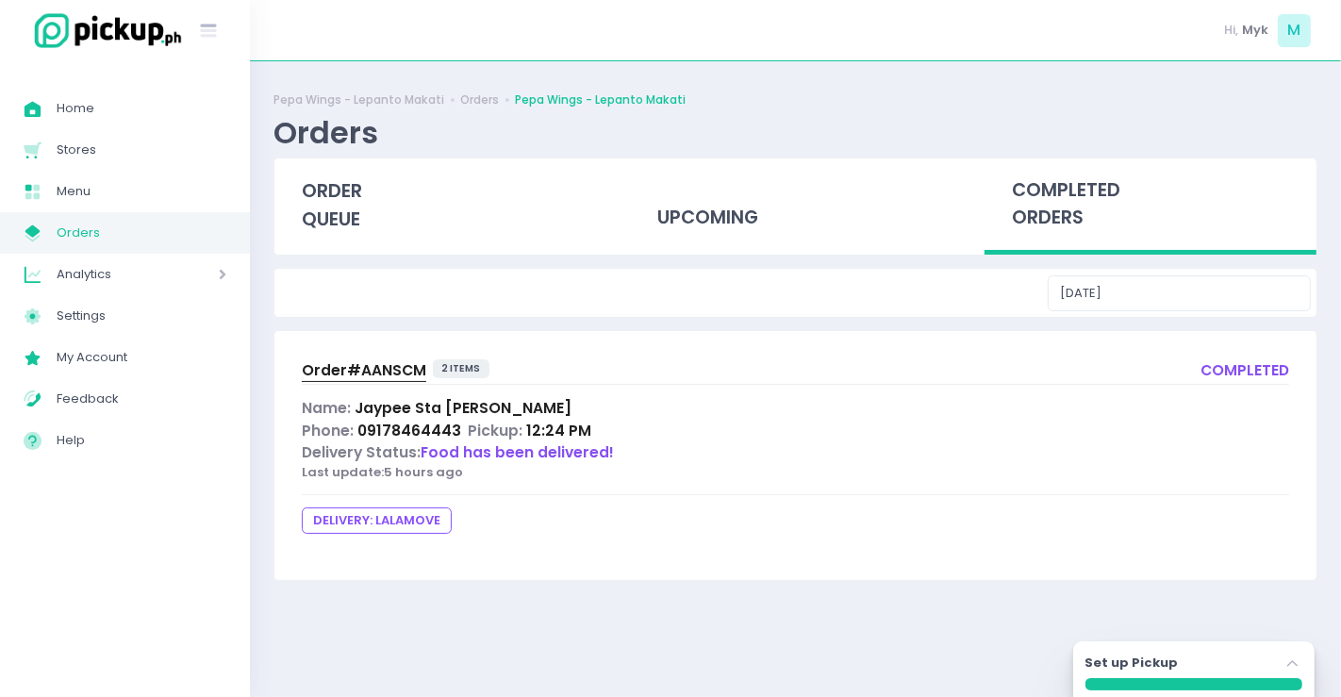
click at [401, 367] on span "Order# AANSCM" at bounding box center [364, 370] width 124 height 20
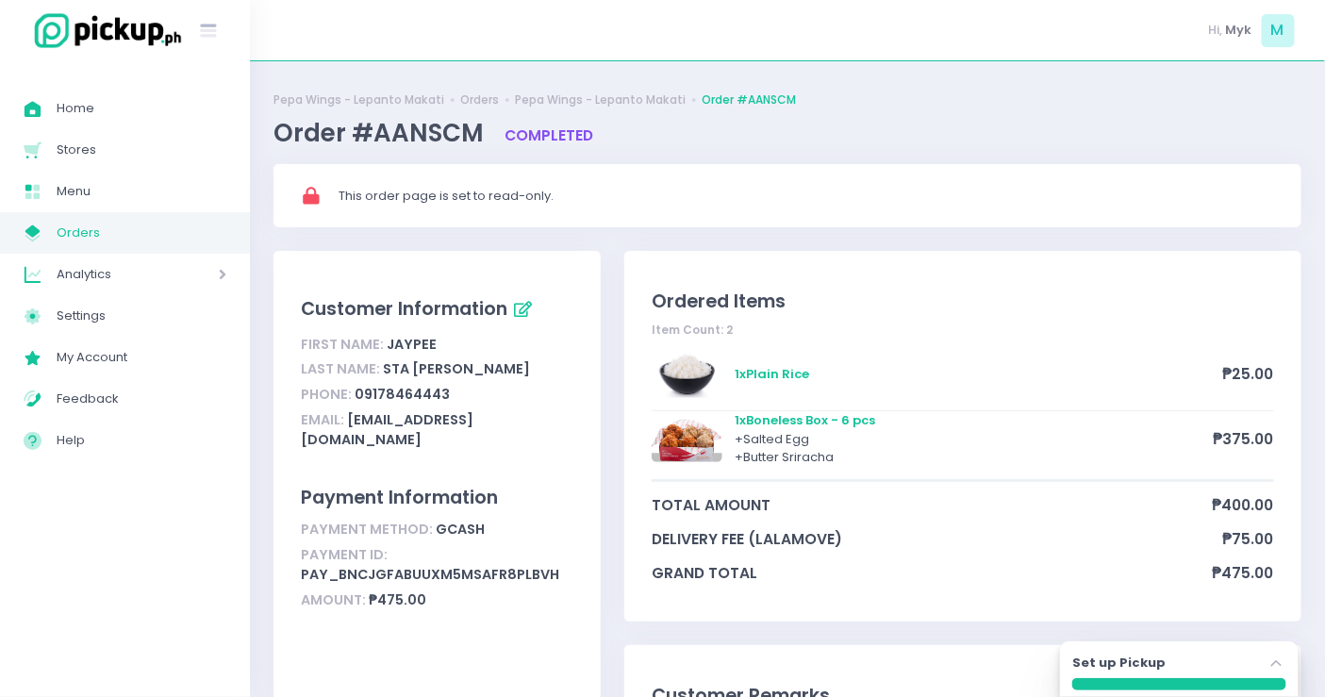
scroll to position [105, 0]
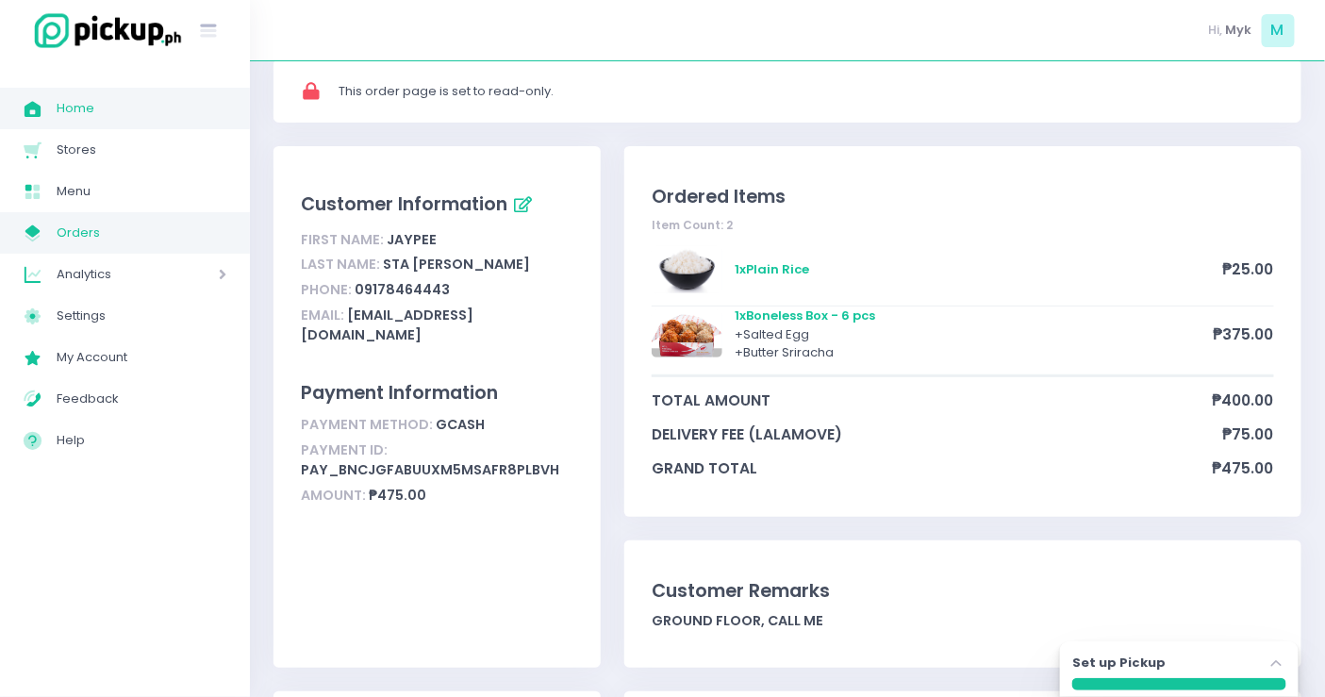
click at [130, 125] on link "Home Created with Sketch. Home" at bounding box center [125, 108] width 250 height 41
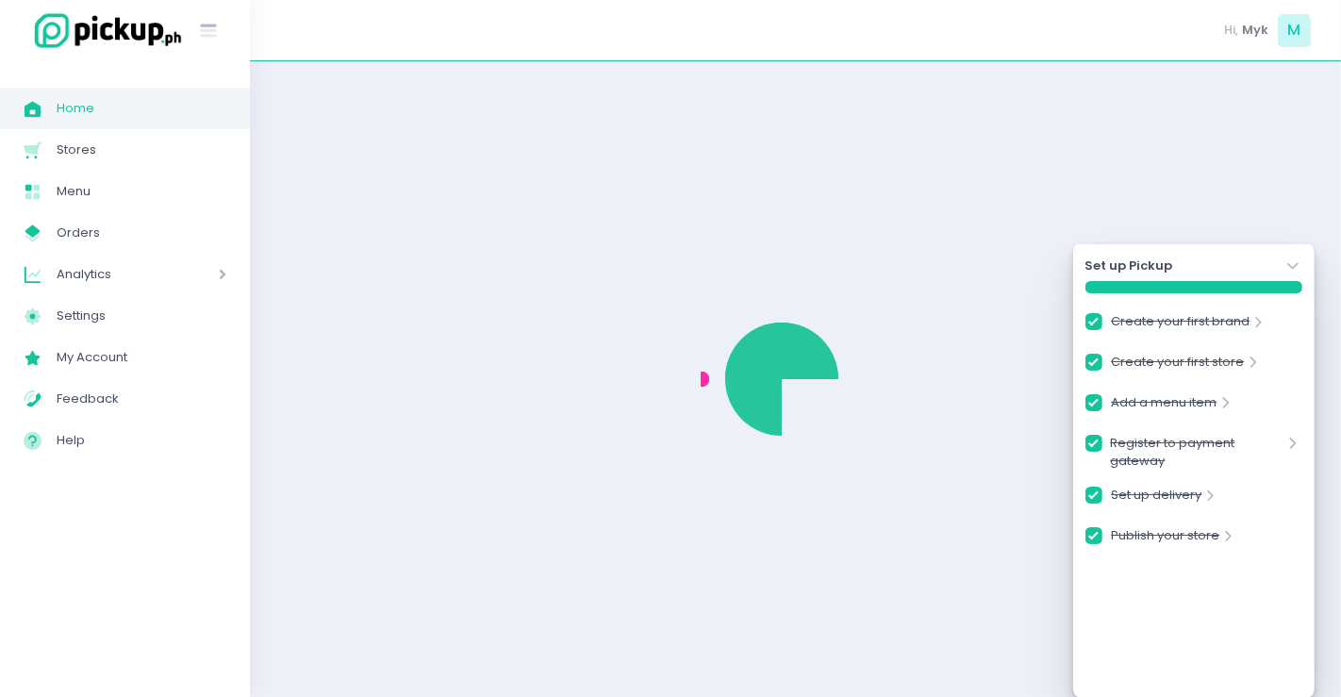
checkbox input "true"
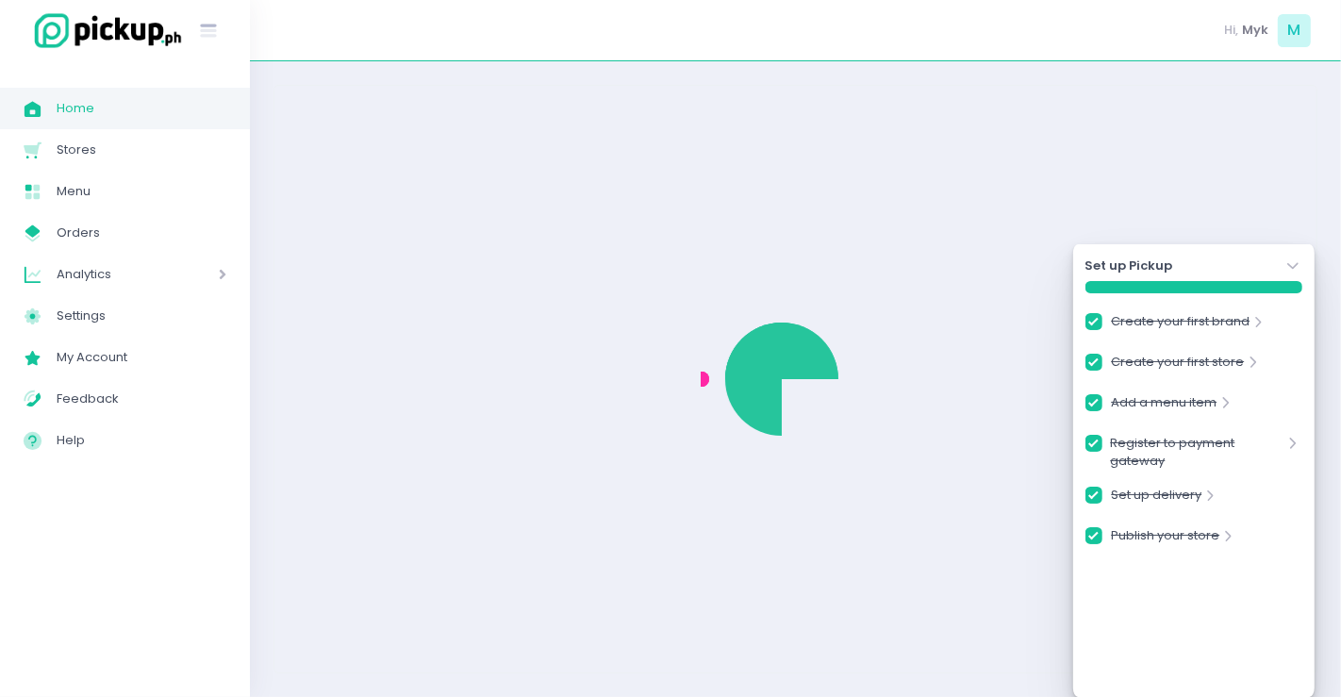
checkbox input "true"
